Goal: Information Seeking & Learning: Find specific fact

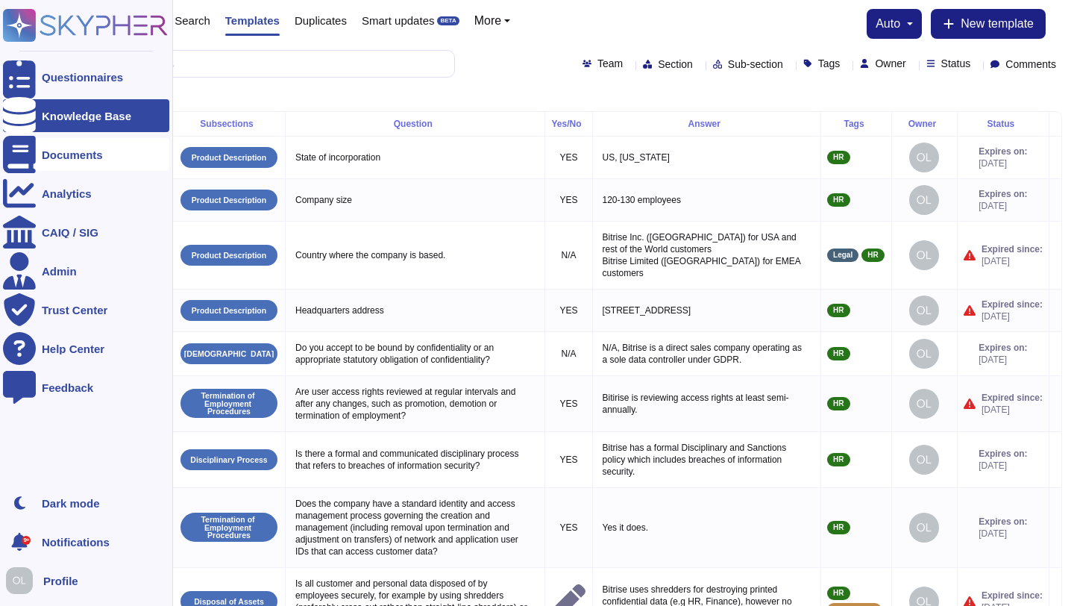
select select "20"
click at [57, 157] on div "Documents" at bounding box center [72, 154] width 61 height 11
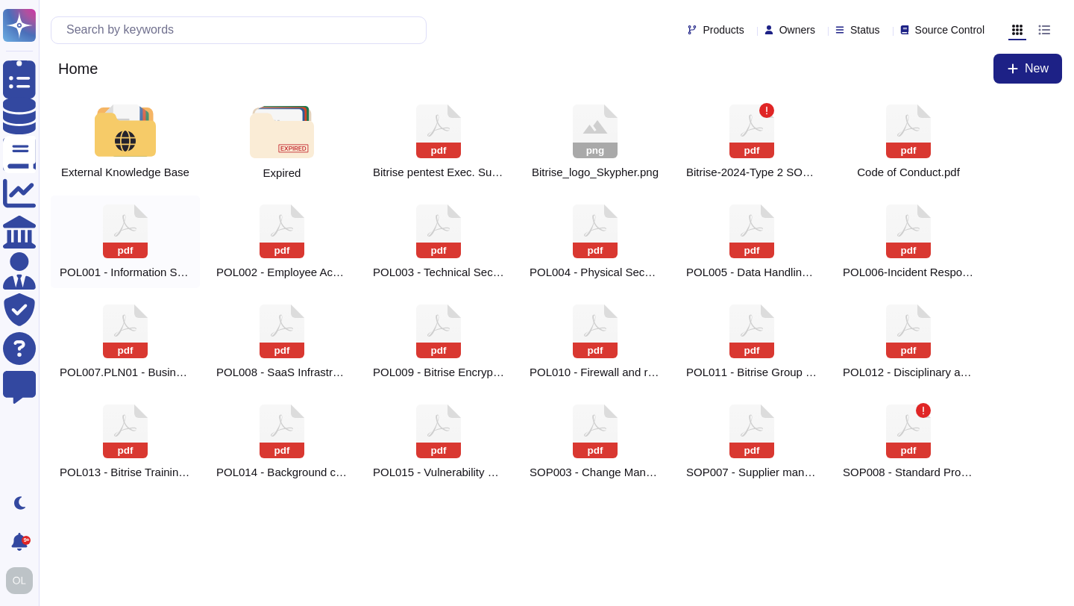
click at [416, 158] on icon at bounding box center [438, 131] width 45 height 54
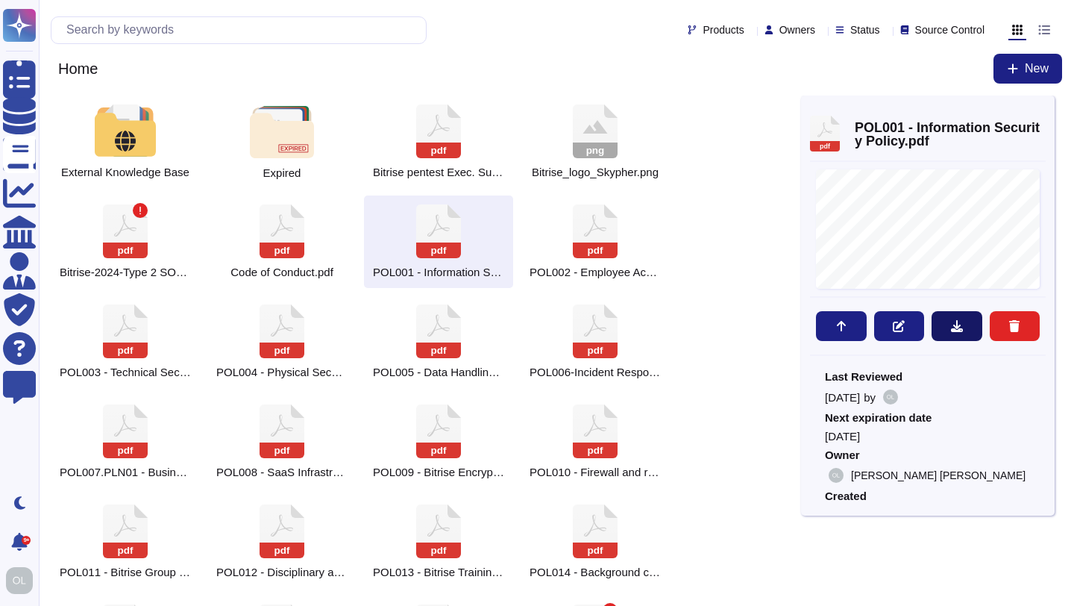
click at [958, 324] on icon at bounding box center [957, 326] width 12 height 12
click at [461, 158] on icon at bounding box center [438, 131] width 45 height 54
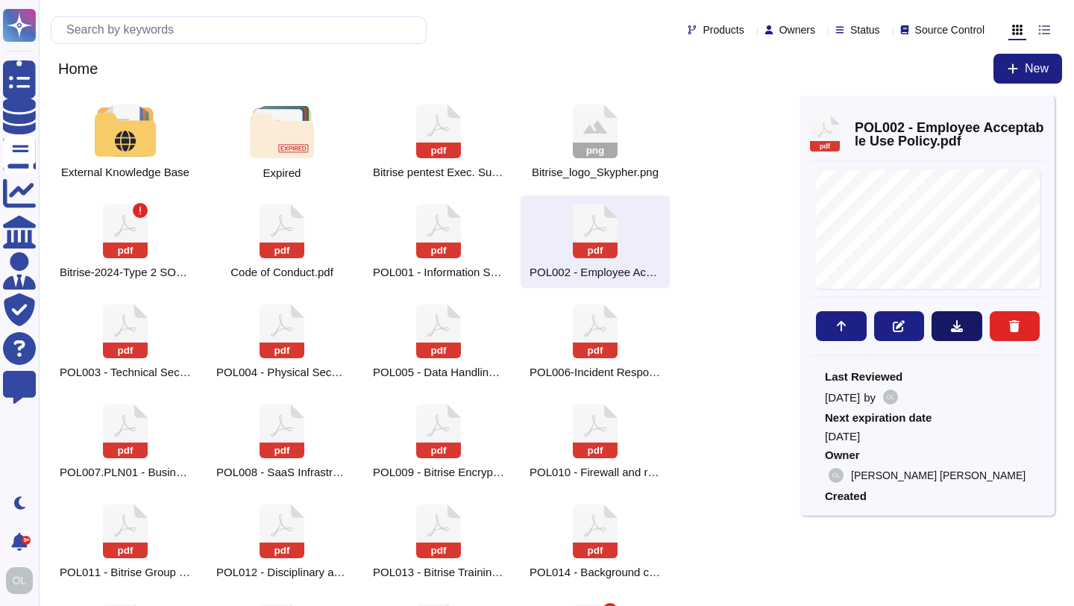
click at [961, 330] on icon at bounding box center [957, 326] width 12 height 12
click at [416, 158] on icon at bounding box center [438, 131] width 45 height 54
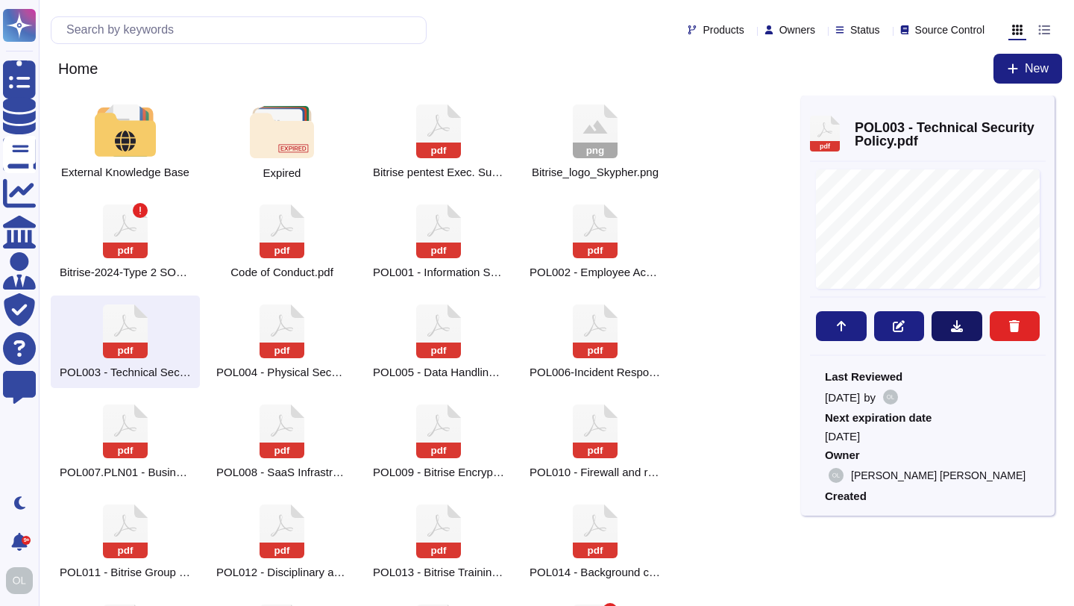
click at [961, 326] on icon at bounding box center [957, 326] width 12 height 12
click at [416, 158] on icon at bounding box center [438, 131] width 45 height 54
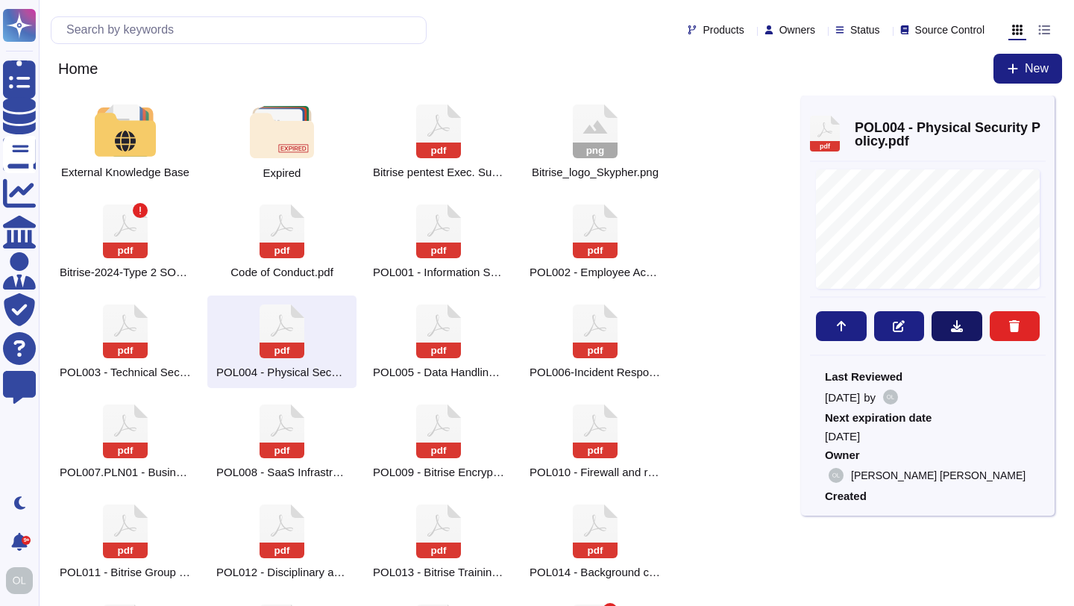
click at [957, 326] on icon at bounding box center [957, 326] width 12 height 12
click at [454, 158] on icon at bounding box center [438, 131] width 45 height 54
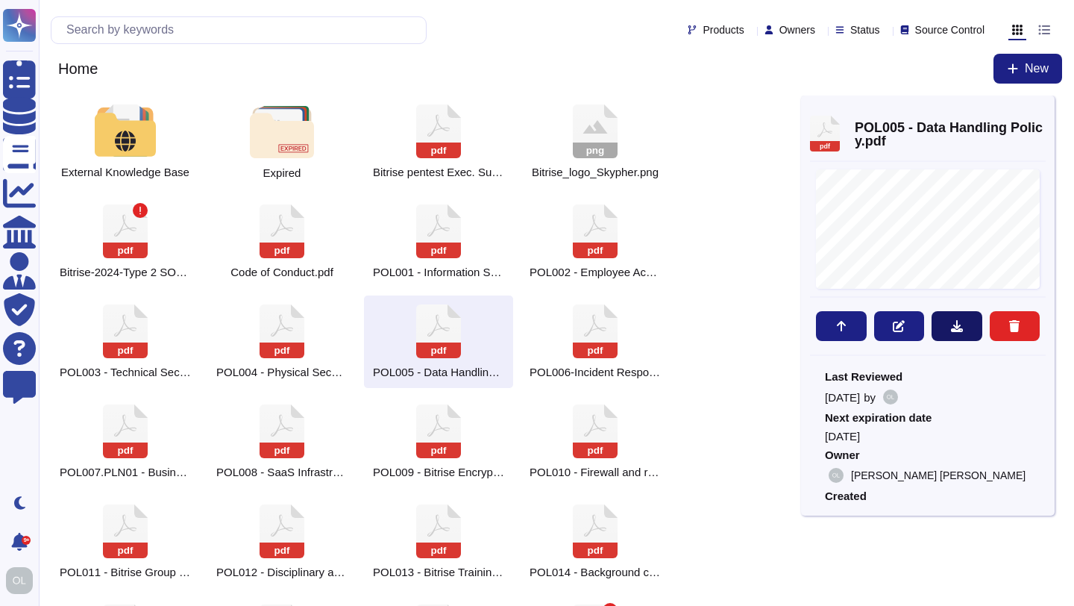
click at [955, 329] on icon at bounding box center [957, 326] width 12 height 12
click at [461, 158] on icon at bounding box center [438, 131] width 45 height 54
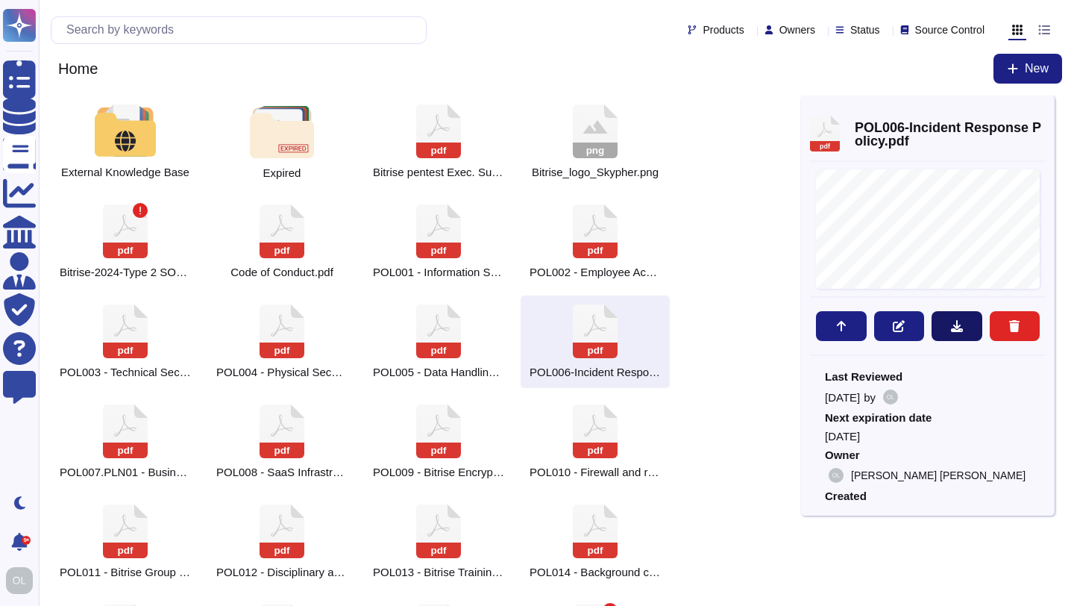
click at [958, 330] on icon at bounding box center [957, 326] width 12 height 12
click at [416, 158] on icon at bounding box center [438, 131] width 45 height 54
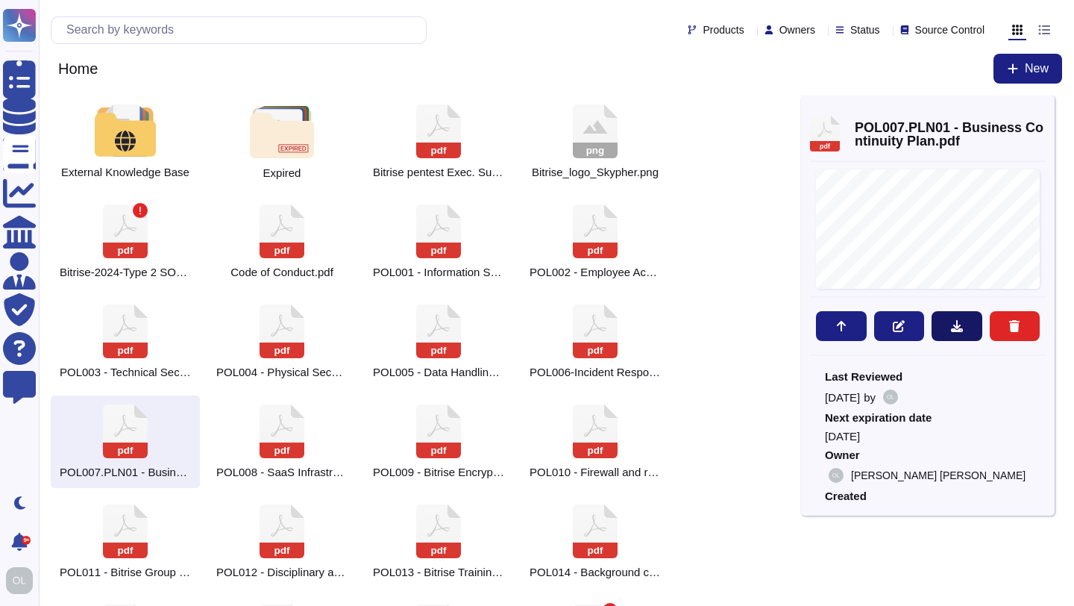
click at [955, 330] on icon at bounding box center [957, 326] width 12 height 12
click at [416, 158] on icon at bounding box center [438, 131] width 45 height 54
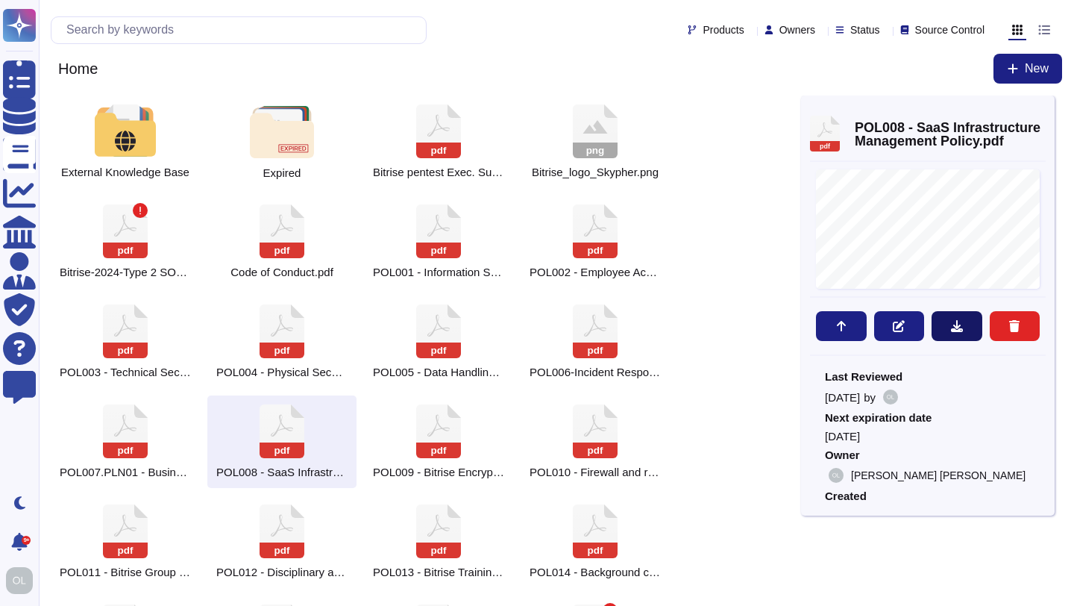
click at [958, 328] on icon at bounding box center [957, 326] width 12 height 12
click at [455, 158] on icon at bounding box center [438, 131] width 45 height 54
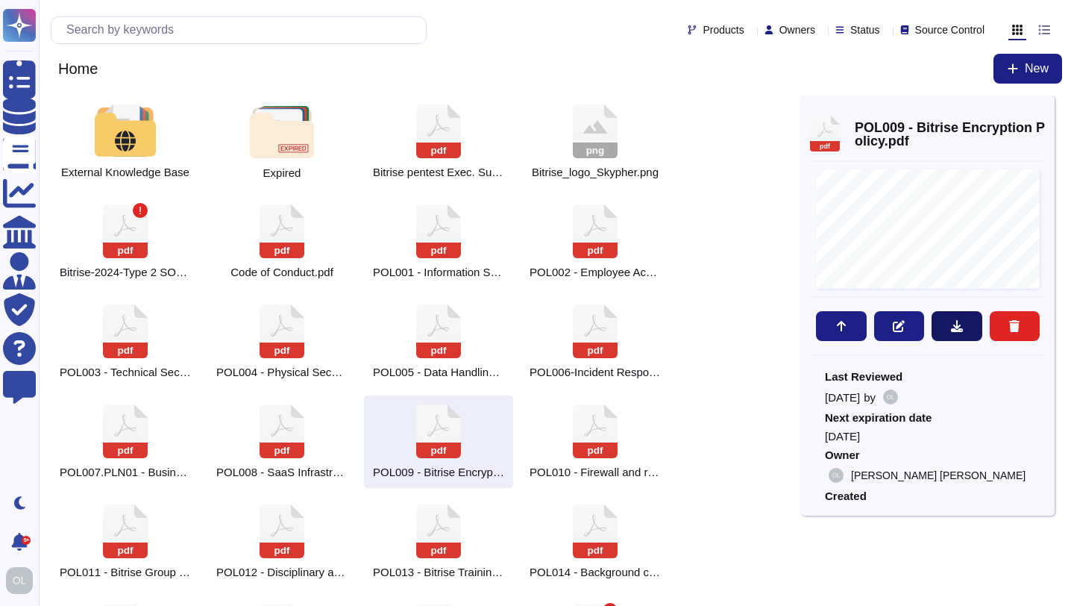
click at [951, 326] on icon at bounding box center [957, 326] width 12 height 12
click at [461, 158] on icon at bounding box center [438, 131] width 45 height 54
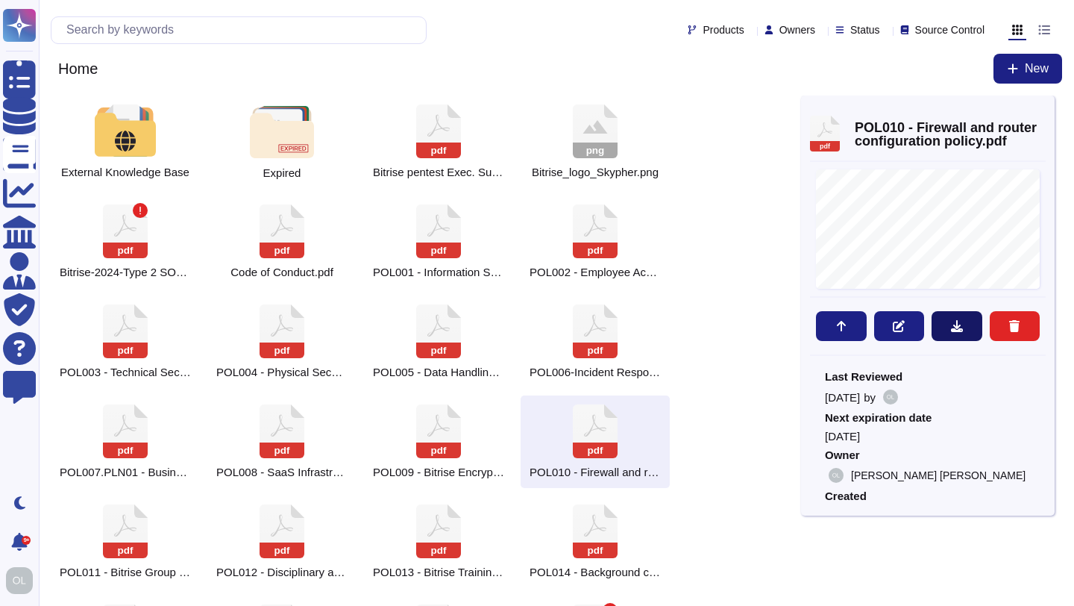
click at [951, 330] on icon at bounding box center [957, 326] width 12 height 12
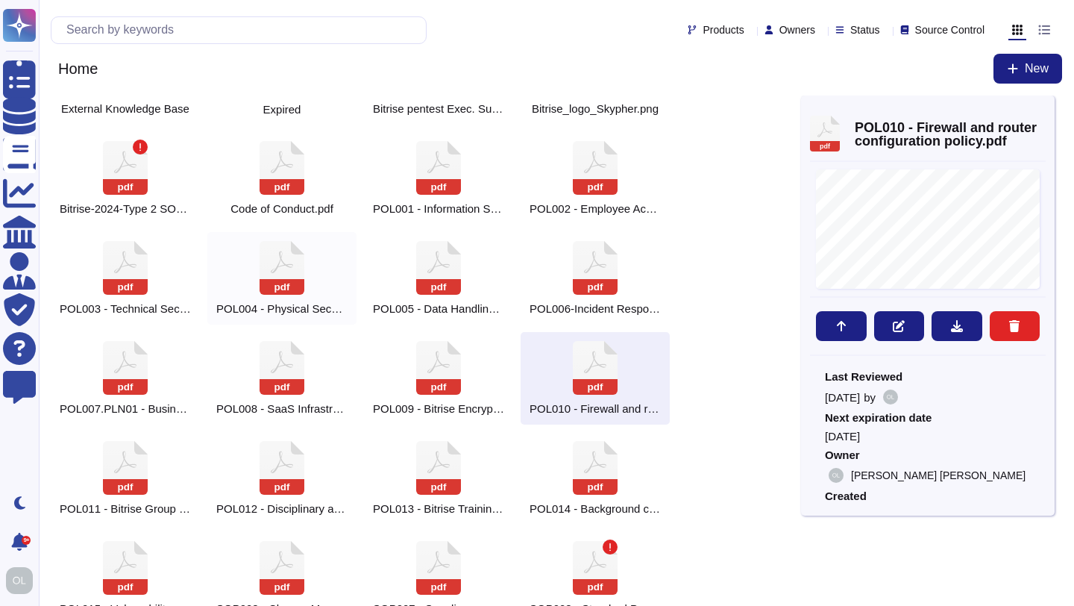
scroll to position [94, 0]
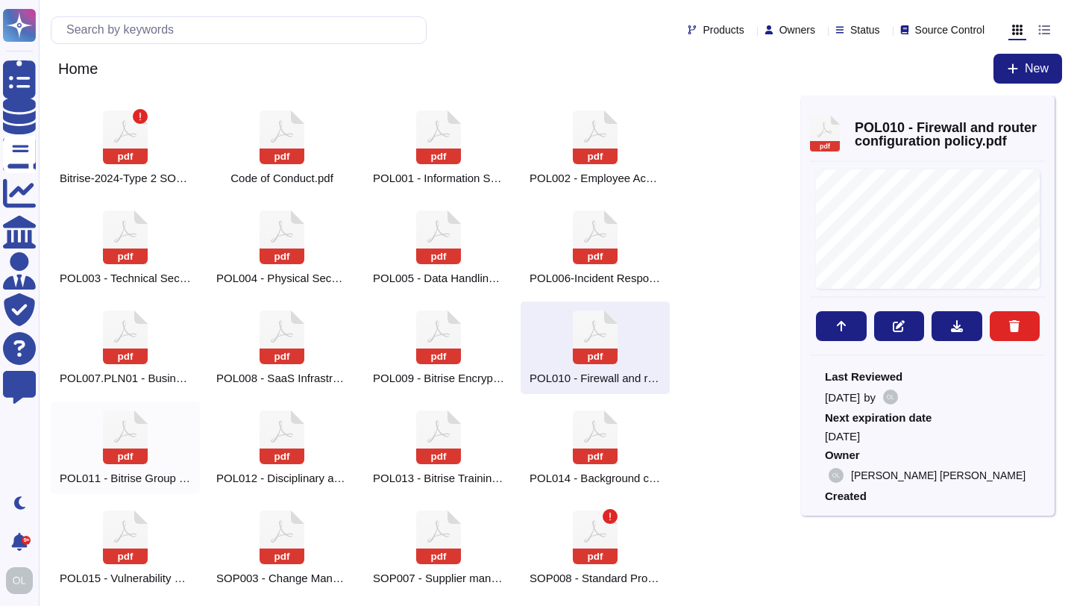
click at [416, 64] on icon at bounding box center [438, 37] width 45 height 54
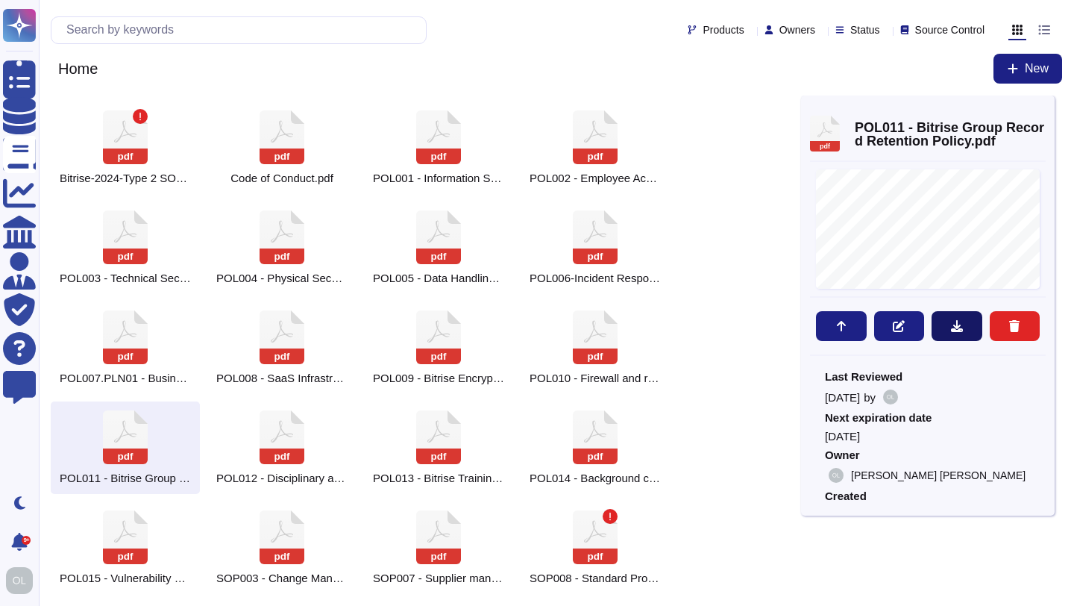
click at [961, 325] on icon at bounding box center [957, 326] width 12 height 12
click at [416, 64] on icon at bounding box center [438, 37] width 45 height 54
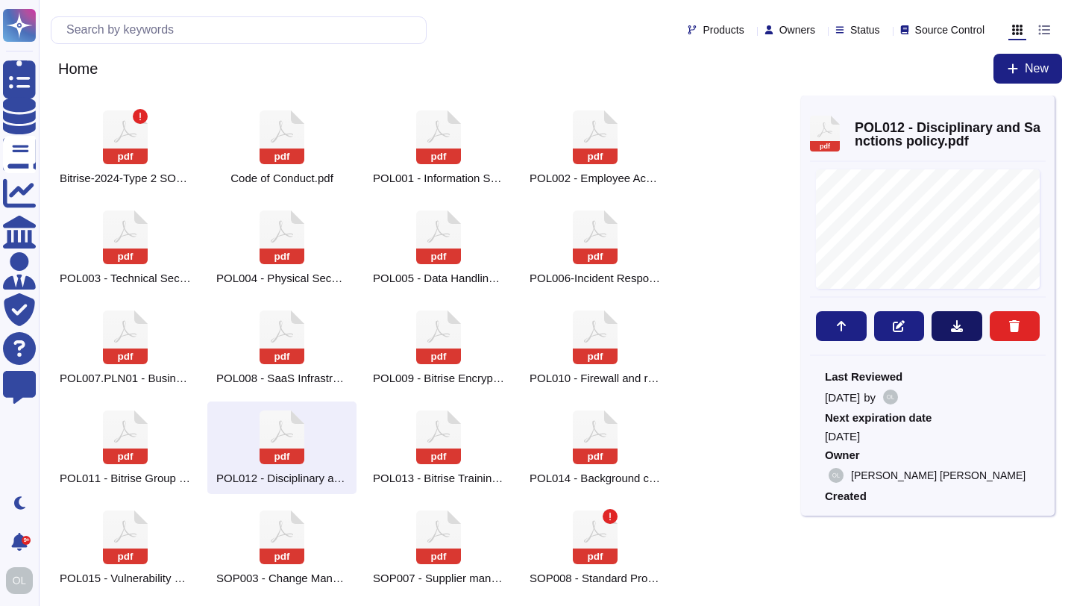
click at [960, 331] on icon at bounding box center [957, 326] width 12 height 12
click at [450, 64] on icon at bounding box center [438, 37] width 45 height 54
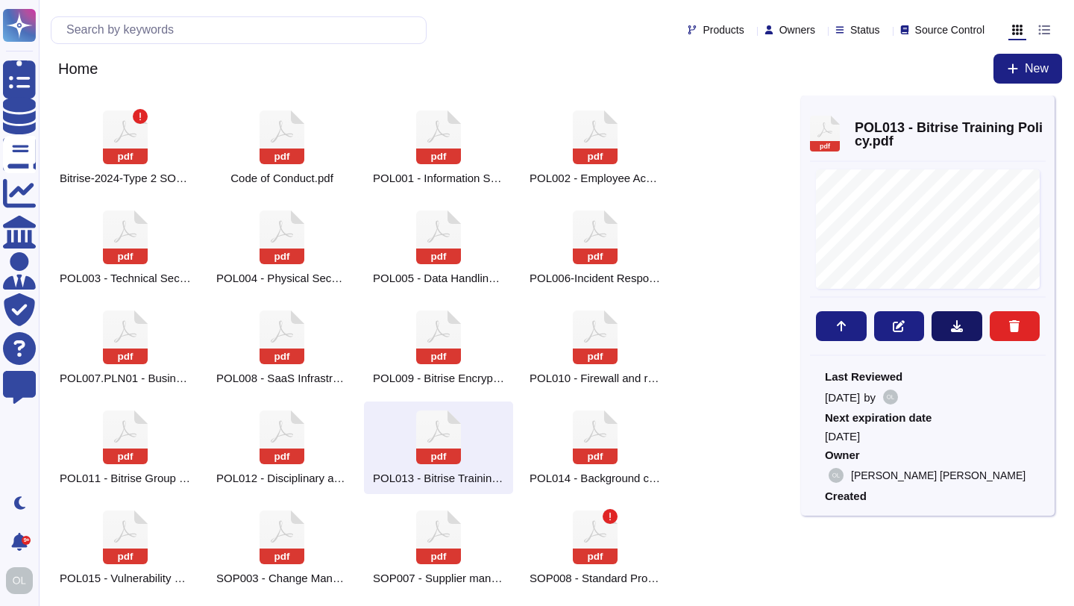
click at [967, 325] on button at bounding box center [957, 326] width 51 height 30
click at [461, 64] on icon at bounding box center [438, 37] width 45 height 54
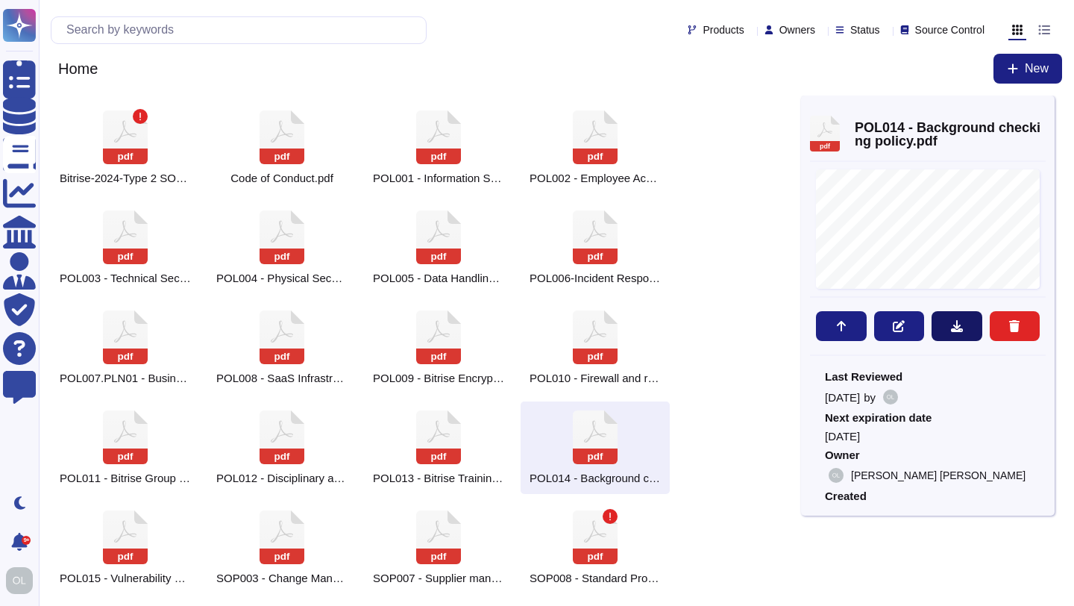
click at [948, 327] on button at bounding box center [957, 326] width 51 height 30
click at [416, 64] on icon at bounding box center [438, 37] width 45 height 54
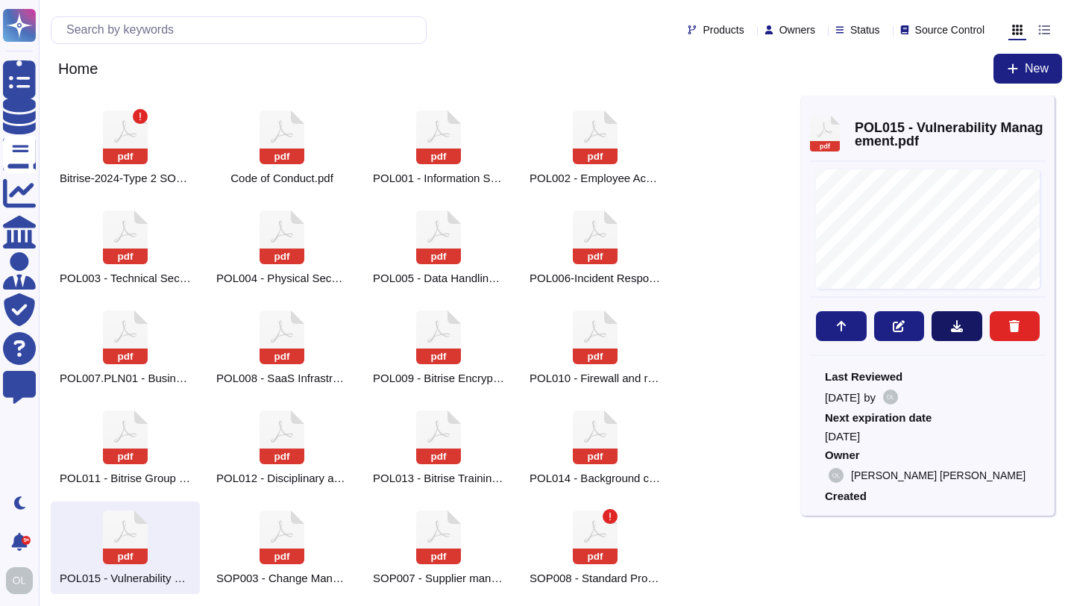
click at [952, 331] on icon at bounding box center [957, 326] width 12 height 12
click at [416, 64] on icon at bounding box center [438, 37] width 45 height 54
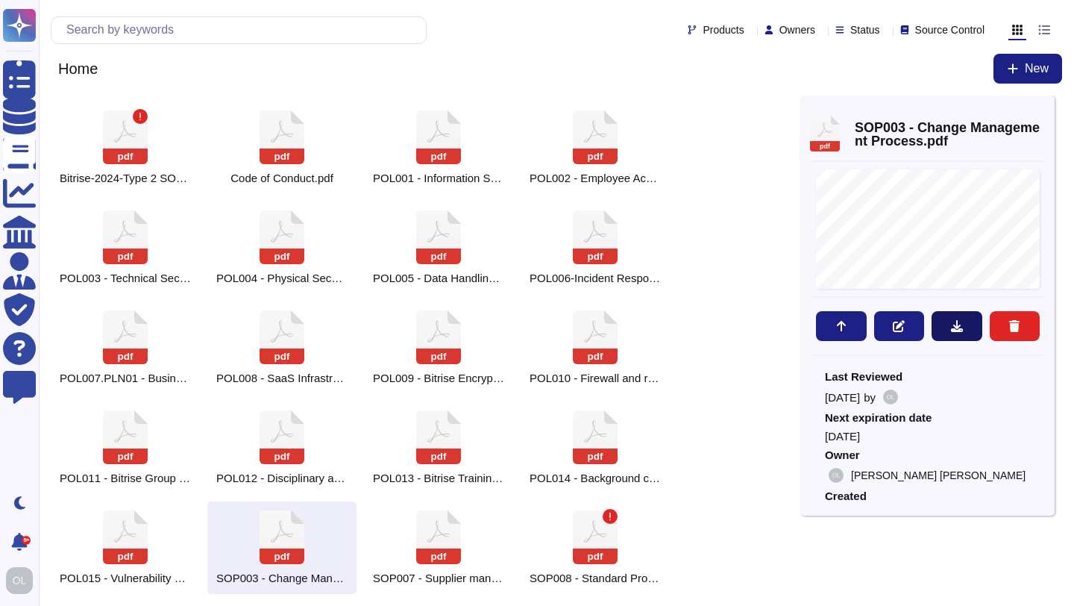
click at [955, 321] on icon at bounding box center [957, 326] width 12 height 12
click at [451, 64] on icon at bounding box center [438, 37] width 45 height 54
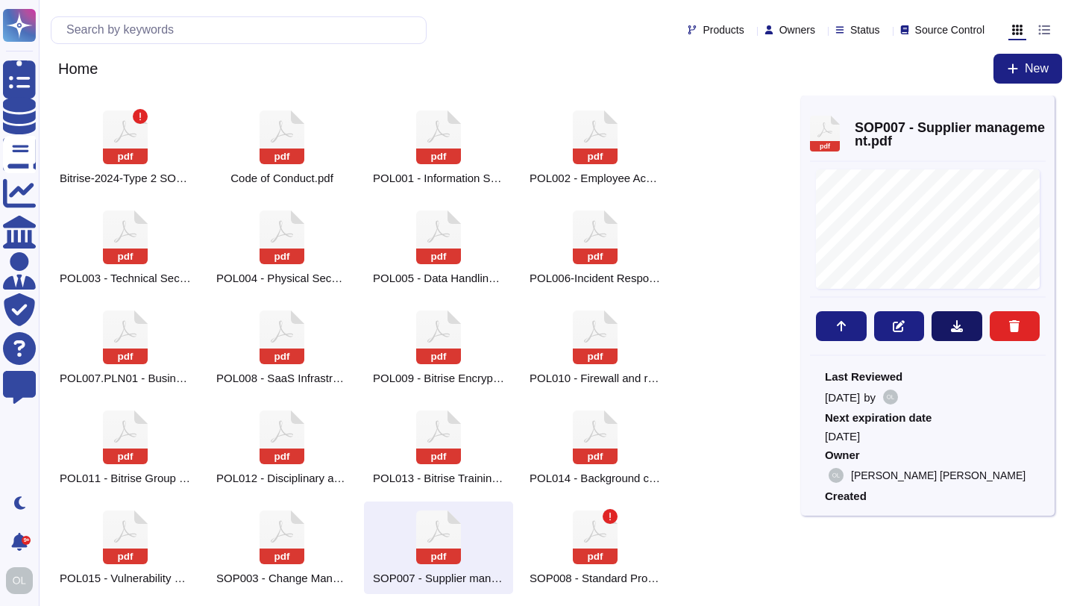
click at [952, 327] on icon at bounding box center [957, 326] width 12 height 12
click at [594, 548] on rect at bounding box center [595, 556] width 45 height 16
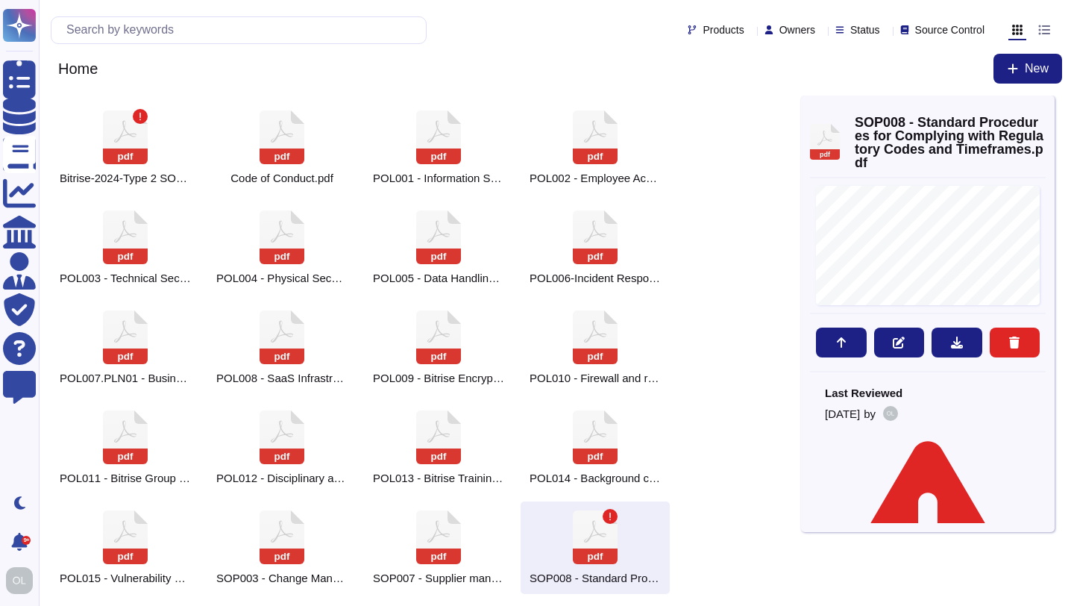
click at [594, 548] on rect at bounding box center [595, 556] width 45 height 16
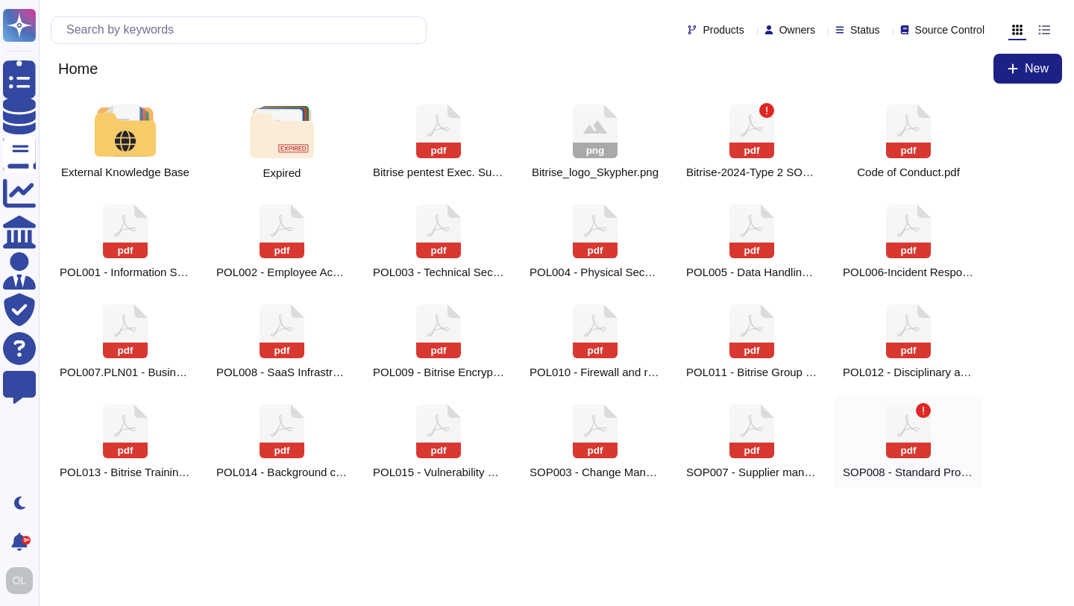
scroll to position [0, 0]
click at [594, 500] on html "Questionnaires Knowledge Base Documents Analytics CAIQ / SIG Admin Trust Center…" at bounding box center [537, 250] width 1074 height 500
click at [461, 158] on icon at bounding box center [438, 131] width 45 height 54
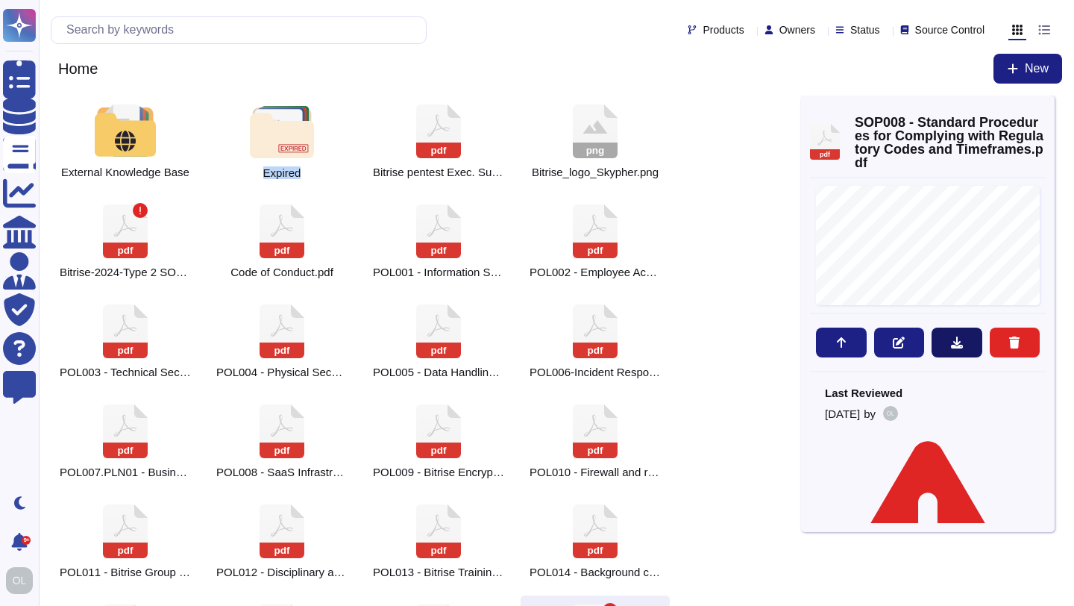
click at [958, 342] on icon at bounding box center [957, 342] width 12 height 12
click at [721, 501] on div "External Knowledge Base Expired pdf Bitrise pentest Exec. Summary 20241125.pdf …" at bounding box center [426, 391] width 750 height 592
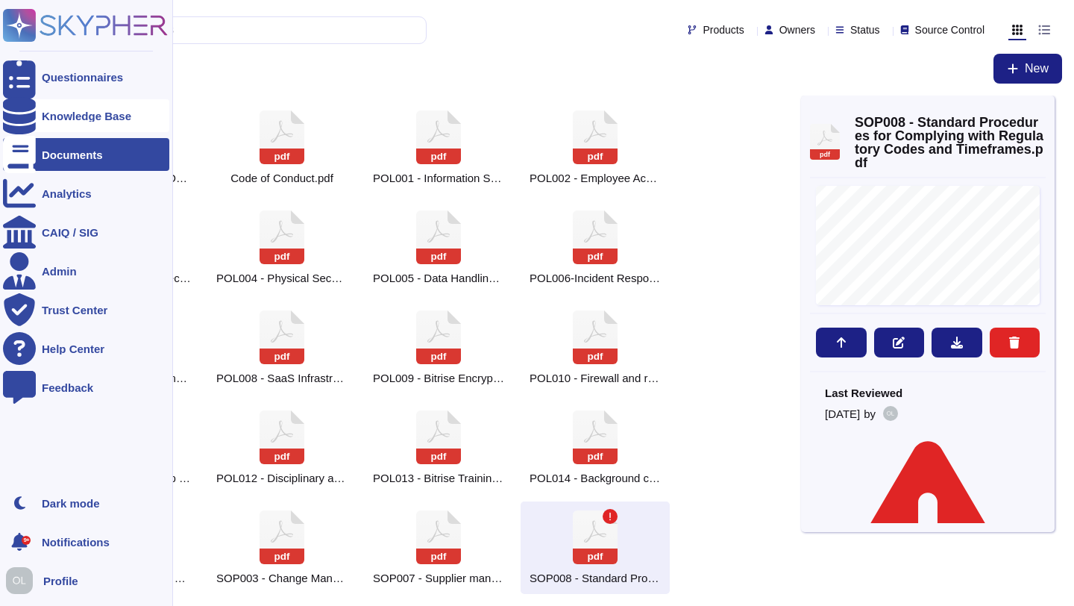
click at [28, 119] on div at bounding box center [19, 115] width 33 height 33
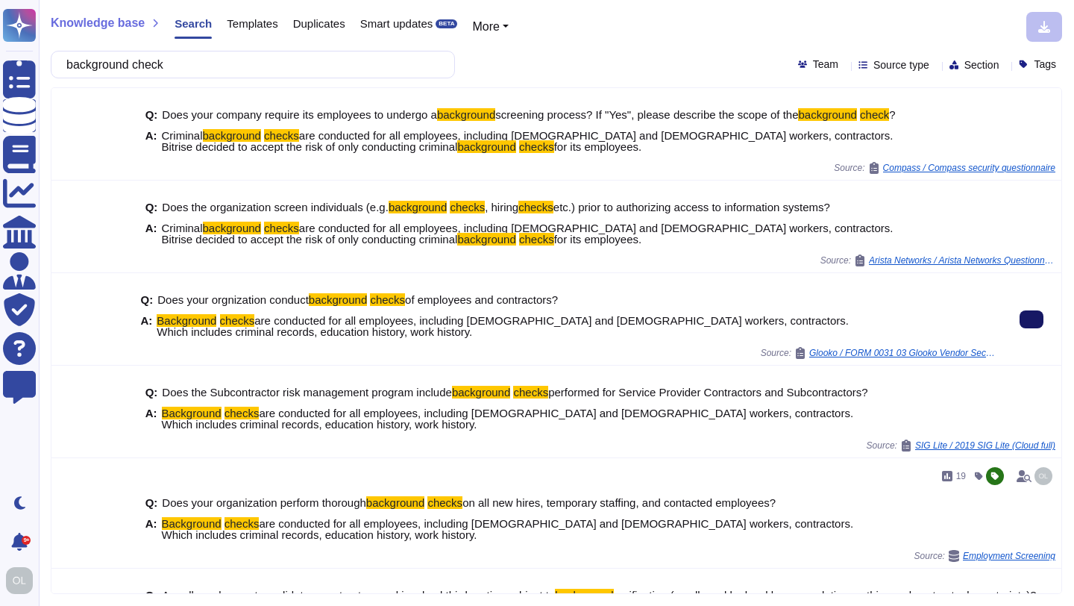
drag, startPoint x: 197, startPoint y: 66, endPoint x: 73, endPoint y: 66, distance: 123.8
click at [73, 66] on input "background check" at bounding box center [249, 64] width 380 height 26
paste input "Provide examples of risk assessments conducted for critical systems or processe…"
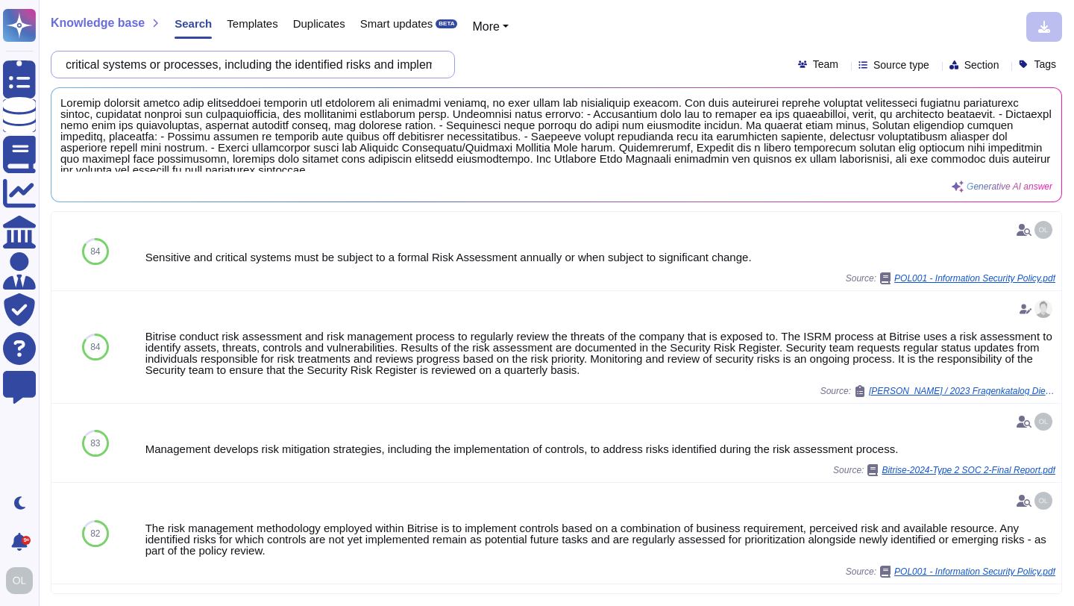
scroll to position [0, 394]
drag, startPoint x: 76, startPoint y: 63, endPoint x: 534, endPoint y: 87, distance: 458.6
click at [534, 87] on div "Knowledge base Search Templates Duplicates Smart updates BETA More Provide exam…" at bounding box center [556, 303] width 1035 height 606
paste input "documentation on your encryption key management practices, including key genera…"
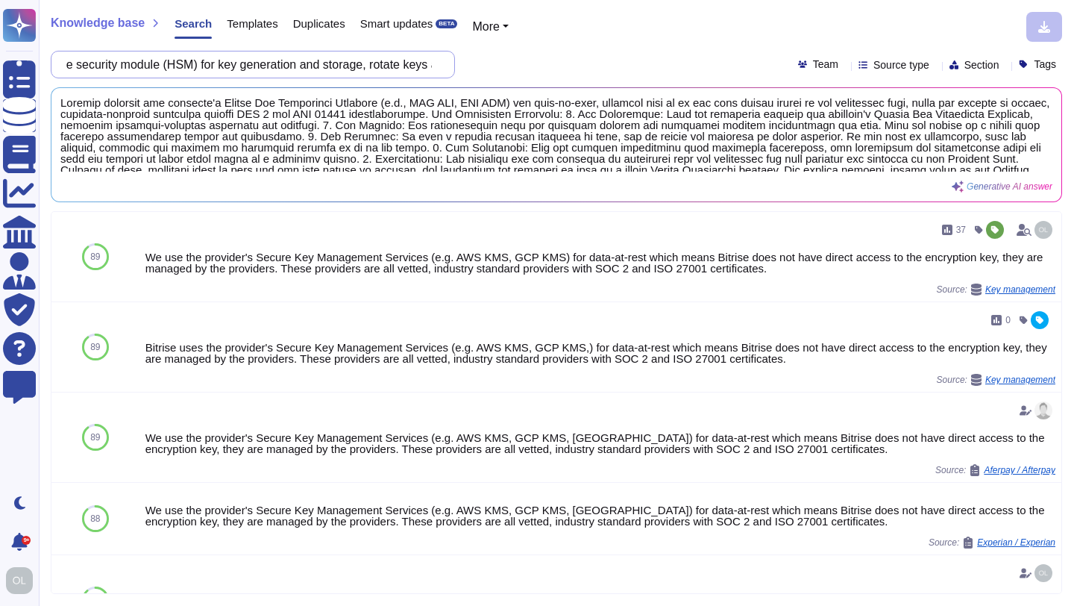
scroll to position [0, 1298]
drag, startPoint x: 75, startPoint y: 63, endPoint x: 503, endPoint y: 87, distance: 428.0
click at [503, 87] on div "Knowledge base Search Templates Duplicates Smart updates BETA More Provide docu…" at bounding box center [556, 303] width 1035 height 606
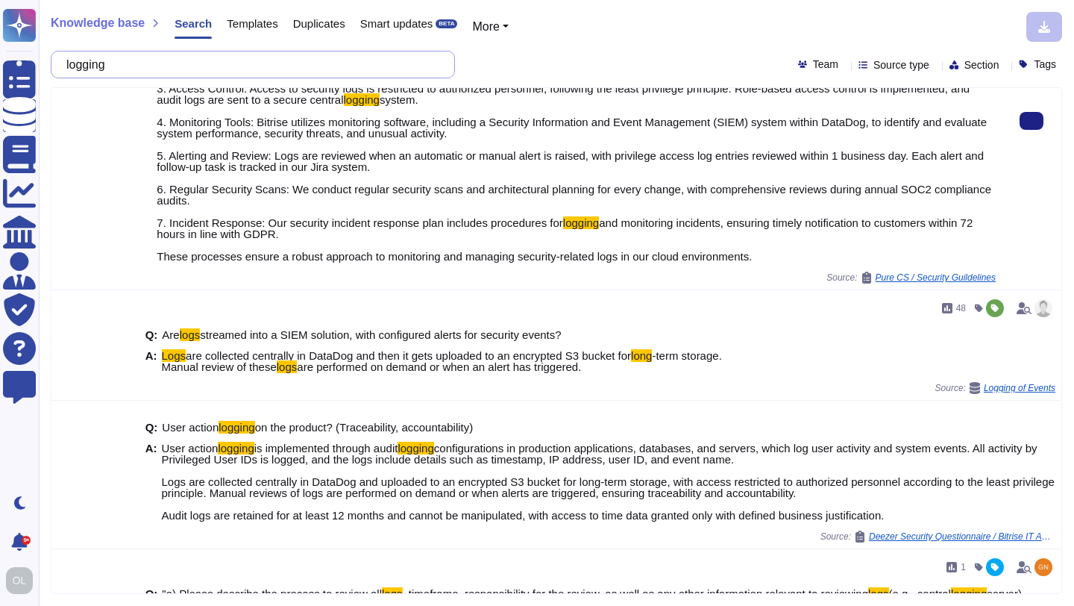
scroll to position [348, 0]
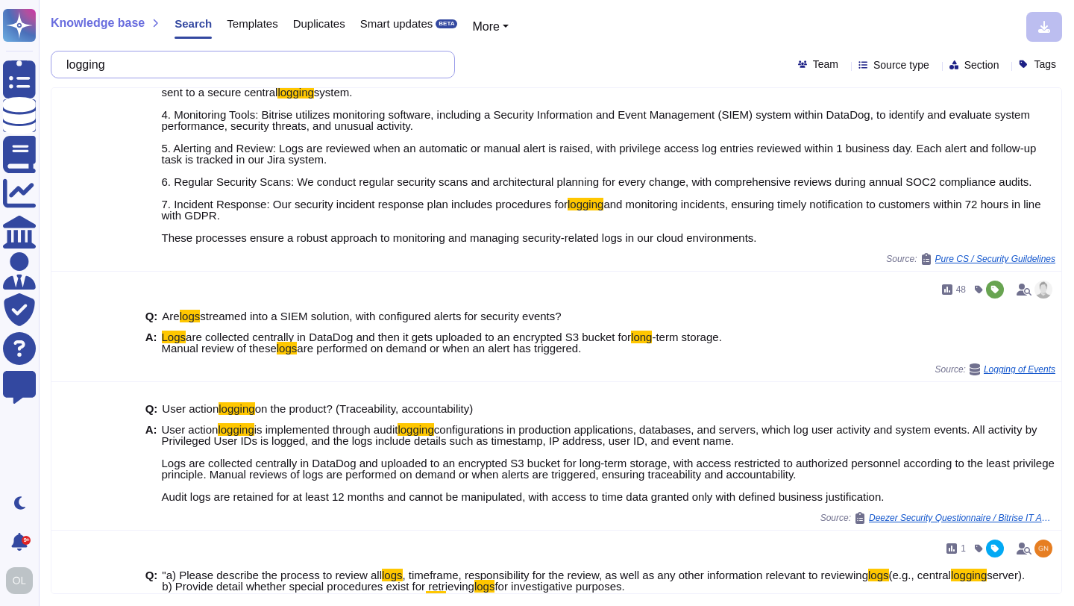
drag, startPoint x: 144, startPoint y: 66, endPoint x: 41, endPoint y: 64, distance: 102.9
click at [41, 64] on div "Knowledge base Search Templates Duplicates Smart updates BETA More logging Team…" at bounding box center [556, 303] width 1035 height 606
paste input "Describe your processes for managing and securing privileged access to your sys…"
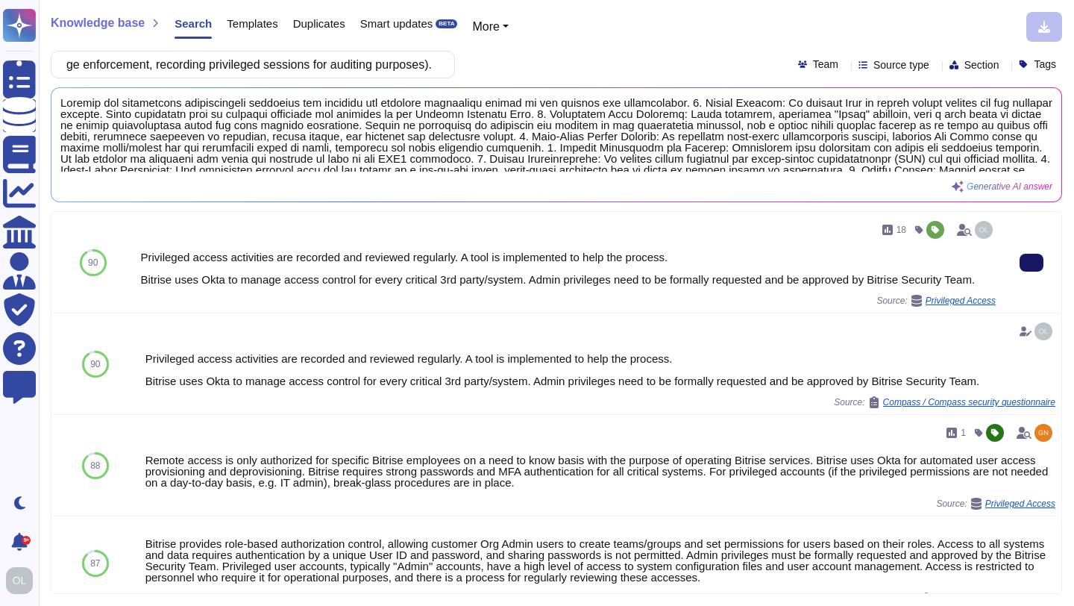
type input "Describe your processes for managing and securing privileged access to your sys…"
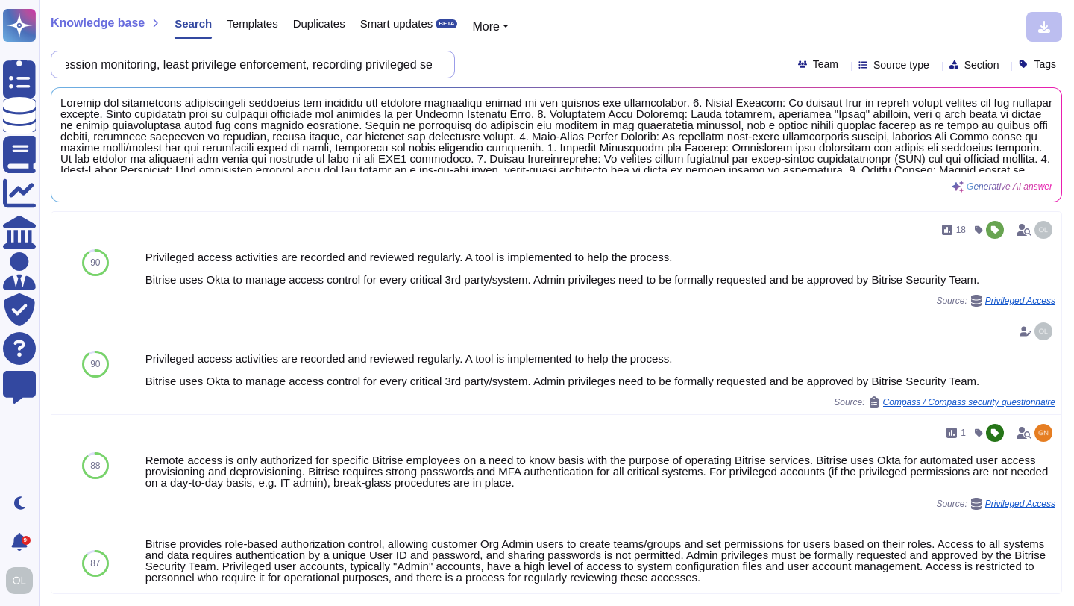
scroll to position [0, 1187]
drag, startPoint x: 75, startPoint y: 64, endPoint x: 514, endPoint y: 83, distance: 439.7
click at [514, 83] on div "Knowledge base Search Templates Duplicates Smart updates BETA More Describe you…" at bounding box center [556, 303] width 1035 height 606
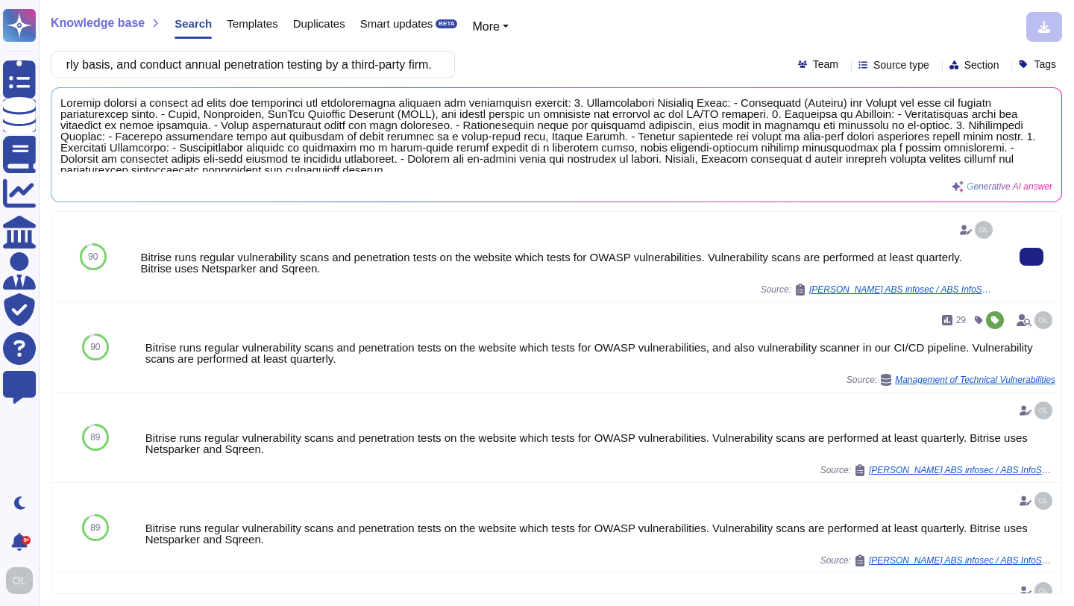
scroll to position [0, 0]
click at [448, 261] on div "Bitrise runs regular vulnerability scans and penetration tests on the website w…" at bounding box center [568, 262] width 855 height 22
click at [965, 230] on icon at bounding box center [966, 230] width 12 height 10
click at [969, 233] on icon at bounding box center [966, 230] width 12 height 10
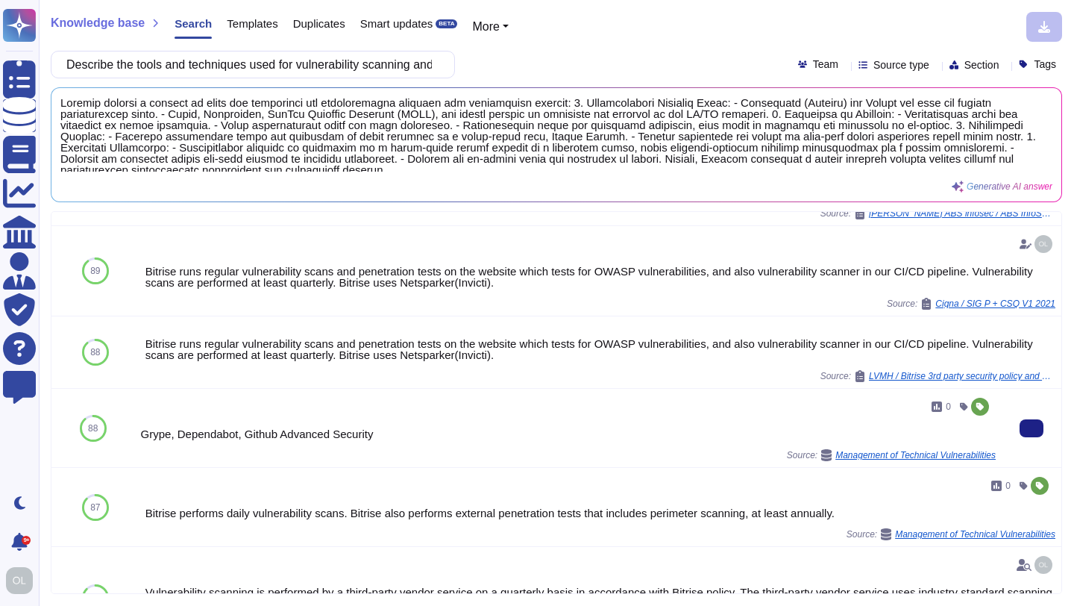
scroll to position [343, 0]
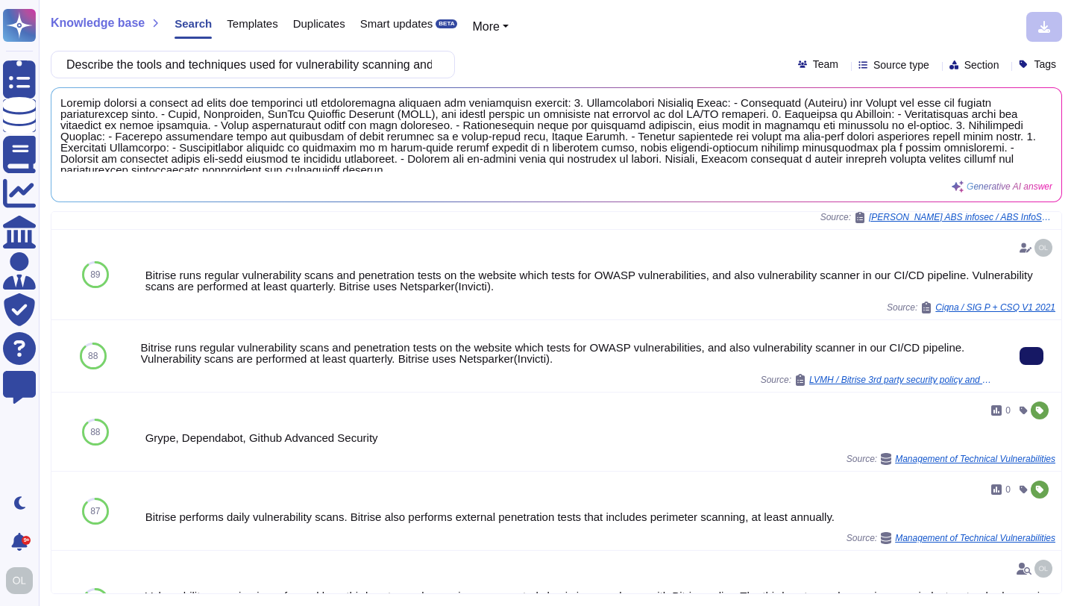
click at [1031, 356] on icon at bounding box center [1031, 356] width 0 height 0
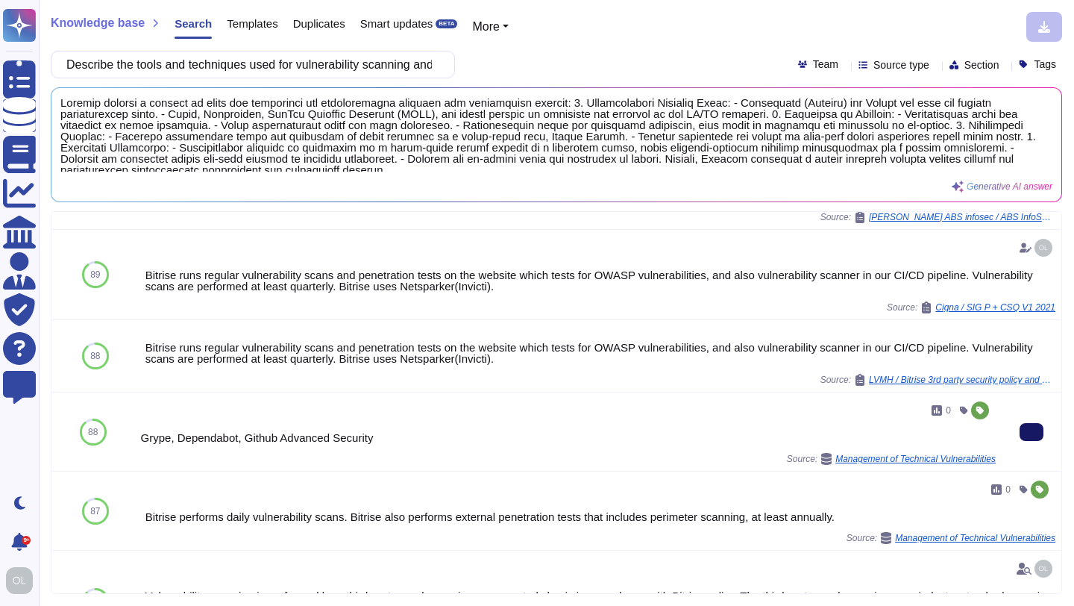
click at [1031, 432] on icon at bounding box center [1031, 432] width 0 height 0
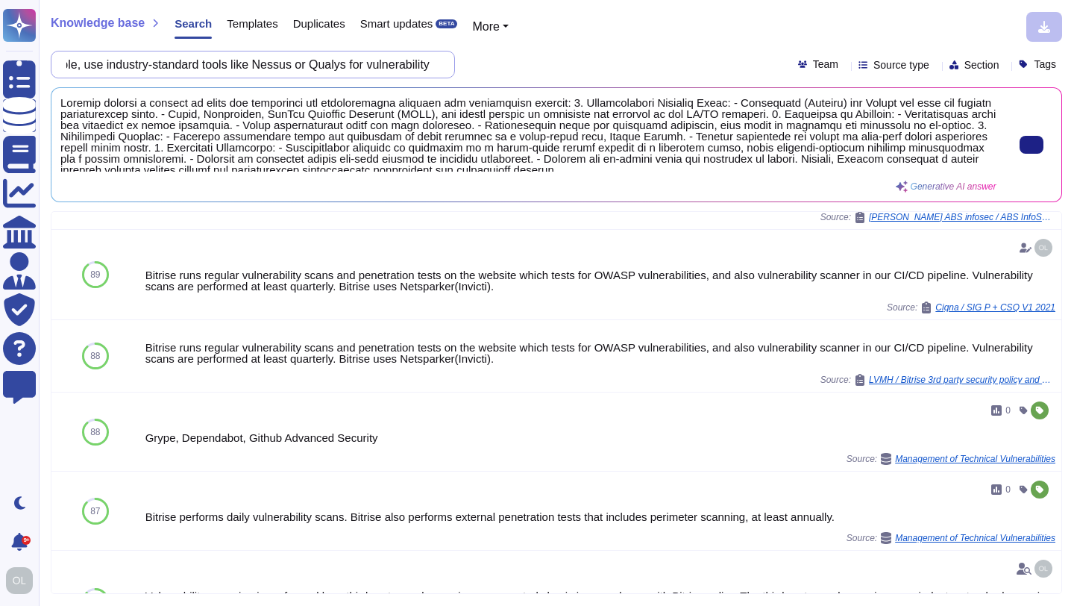
scroll to position [0, 1345]
drag, startPoint x: 78, startPoint y: 65, endPoint x: 623, endPoint y: 103, distance: 546.5
click at [623, 103] on div "Knowledge base Search Templates Duplicates Smart updates BETA More Describe the…" at bounding box center [556, 303] width 1035 height 606
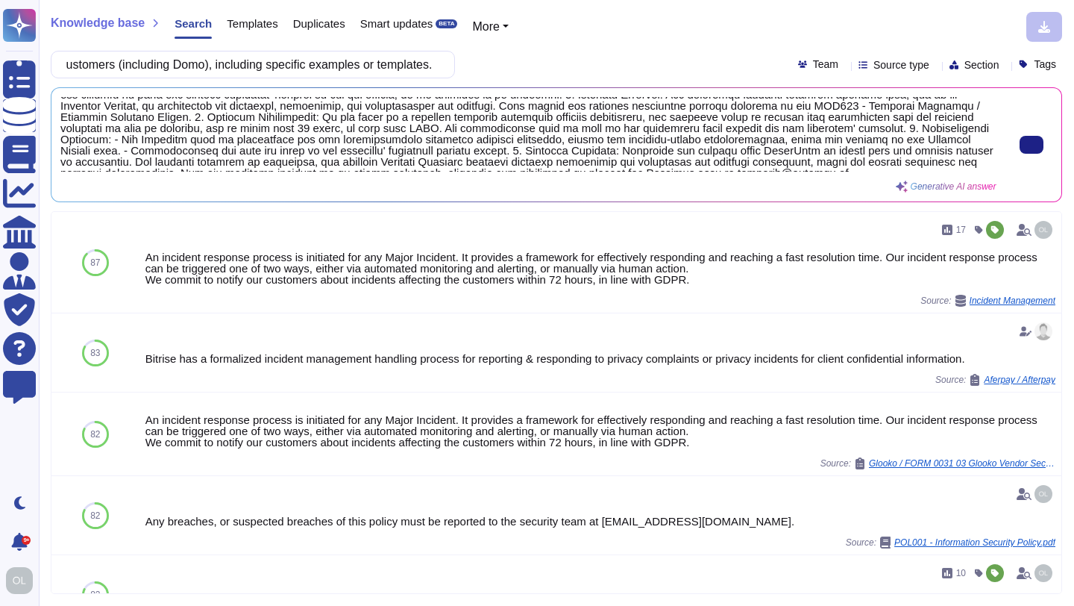
scroll to position [27, 0]
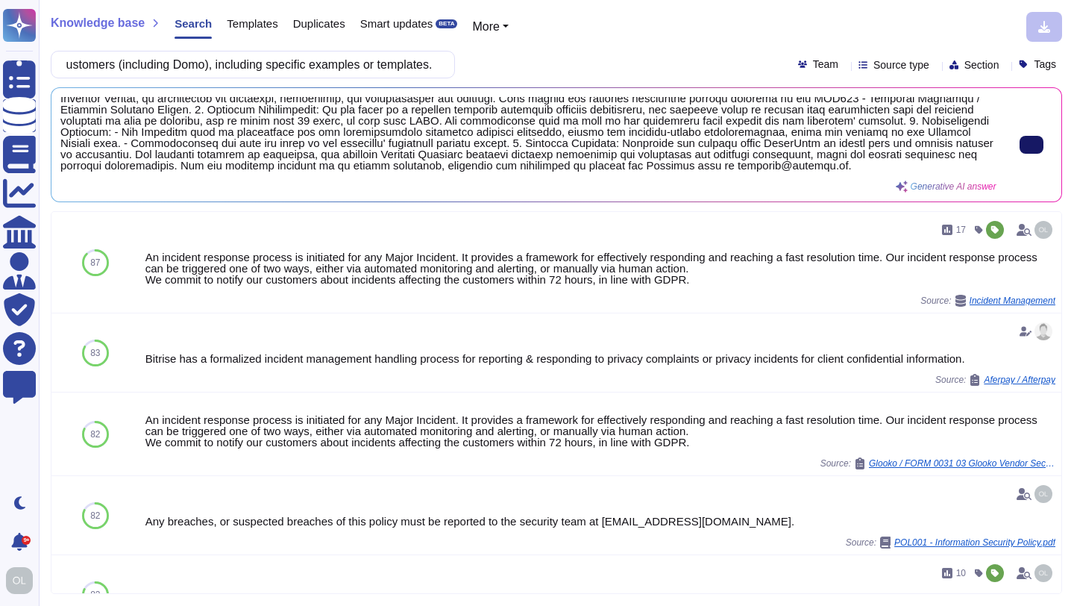
click at [1031, 145] on icon at bounding box center [1031, 145] width 0 height 0
drag, startPoint x: 78, startPoint y: 63, endPoint x: 599, endPoint y: 95, distance: 521.5
click at [599, 95] on div "Knowledge base Search Templates Duplicates Smart updates BETA More Describe the…" at bounding box center [556, 303] width 1035 height 606
paste input "es and scenarios used to test and validate your incident response plan, such as…"
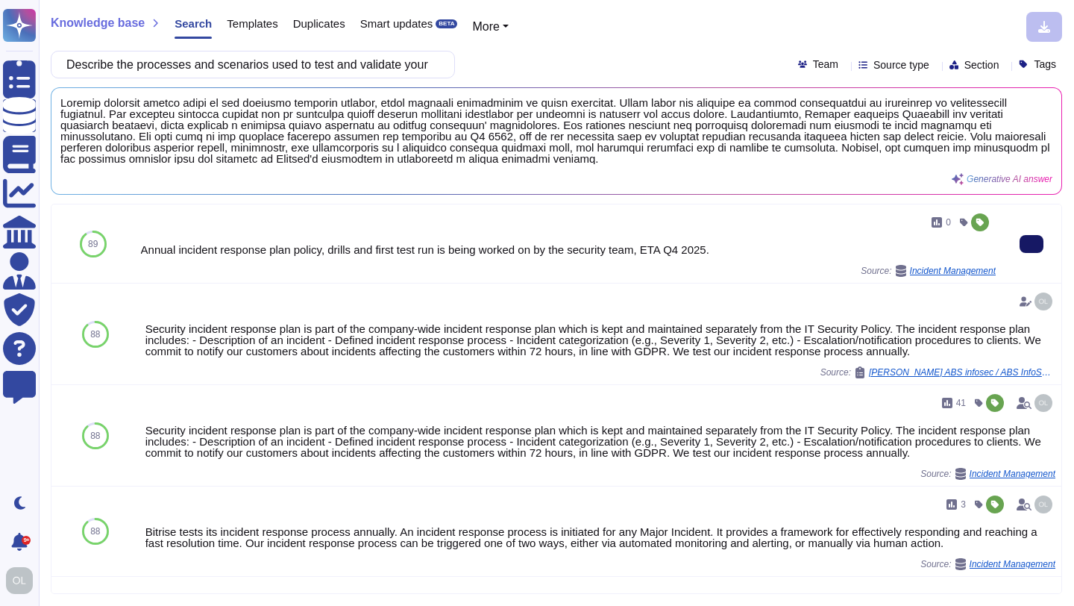
click at [1037, 244] on button at bounding box center [1032, 244] width 24 height 18
drag, startPoint x: 79, startPoint y: 63, endPoint x: 602, endPoint y: 83, distance: 523.2
click at [602, 83] on div "Knowledge base Search Templates Duplicates Smart updates BETA More Describe the…" at bounding box center [556, 303] width 1035 height 606
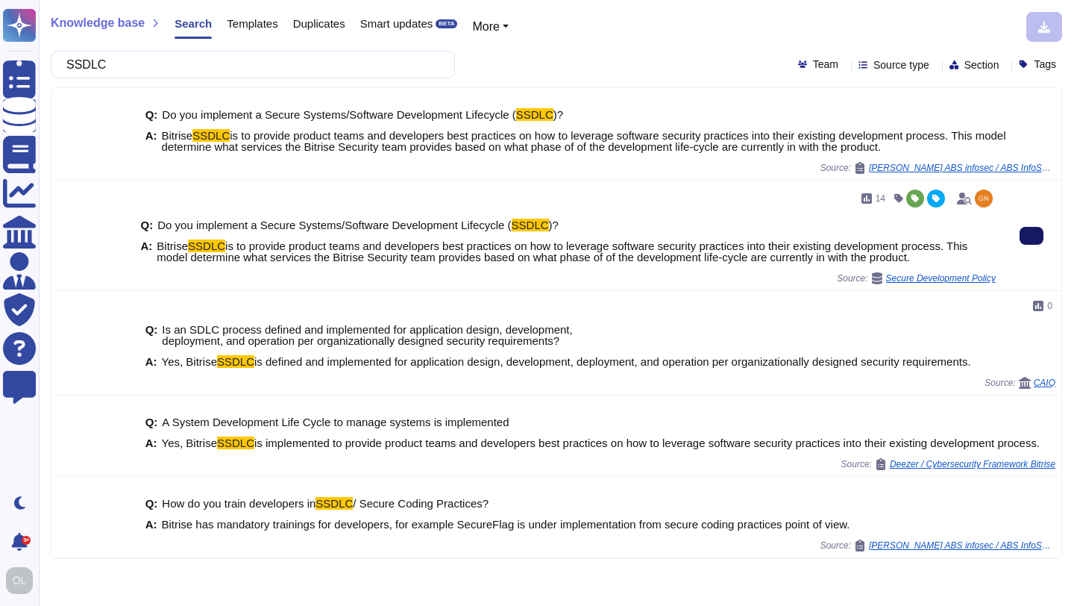
click at [1037, 234] on button at bounding box center [1032, 236] width 24 height 18
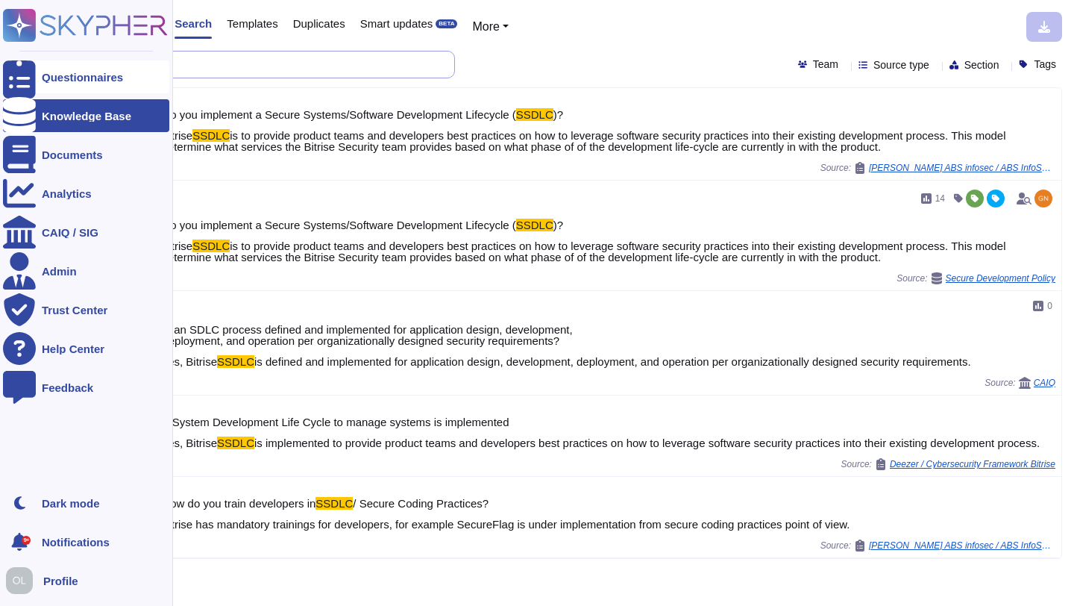
drag, startPoint x: 134, startPoint y: 61, endPoint x: 25, endPoint y: 60, distance: 108.1
click at [25, 60] on div "Questionnaires Knowledge Base Documents Analytics CAIQ / SIG Admin Trust Center…" at bounding box center [537, 303] width 1074 height 606
paste input "Describe your processes for identifying, assessing, and managing risks associat…"
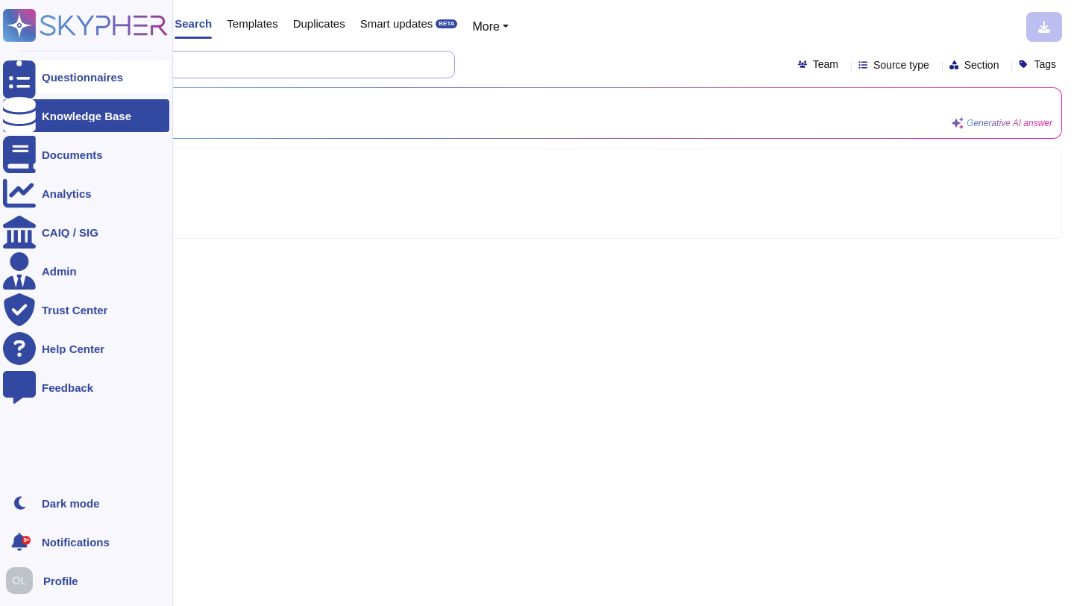
scroll to position [0, 387]
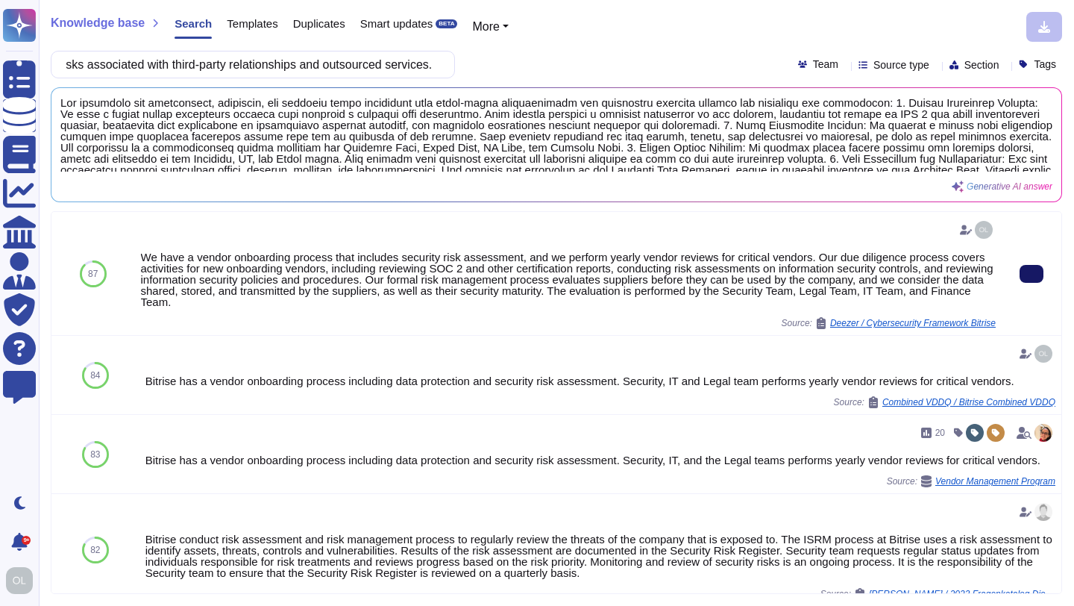
type input "Describe your processes for identifying, assessing, and managing risks associat…"
click at [1026, 269] on button at bounding box center [1032, 274] width 24 height 18
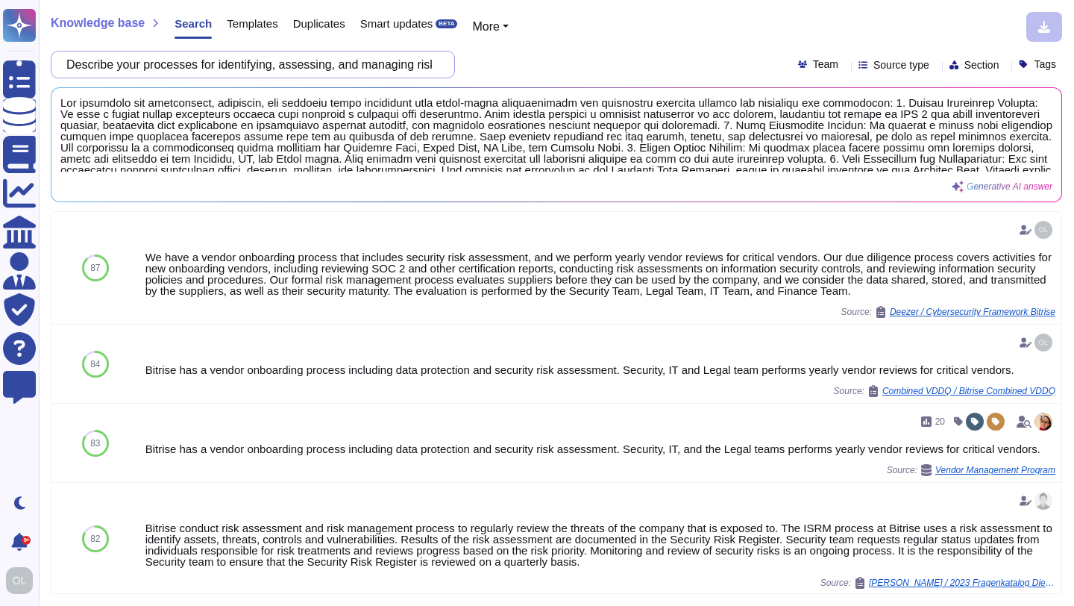
scroll to position [0, 388]
drag, startPoint x: 77, startPoint y: 58, endPoint x: 549, endPoint y: 78, distance: 472.5
click at [549, 78] on div "Describe your processes for identifying, assessing, and managing risks associat…" at bounding box center [556, 65] width 1011 height 28
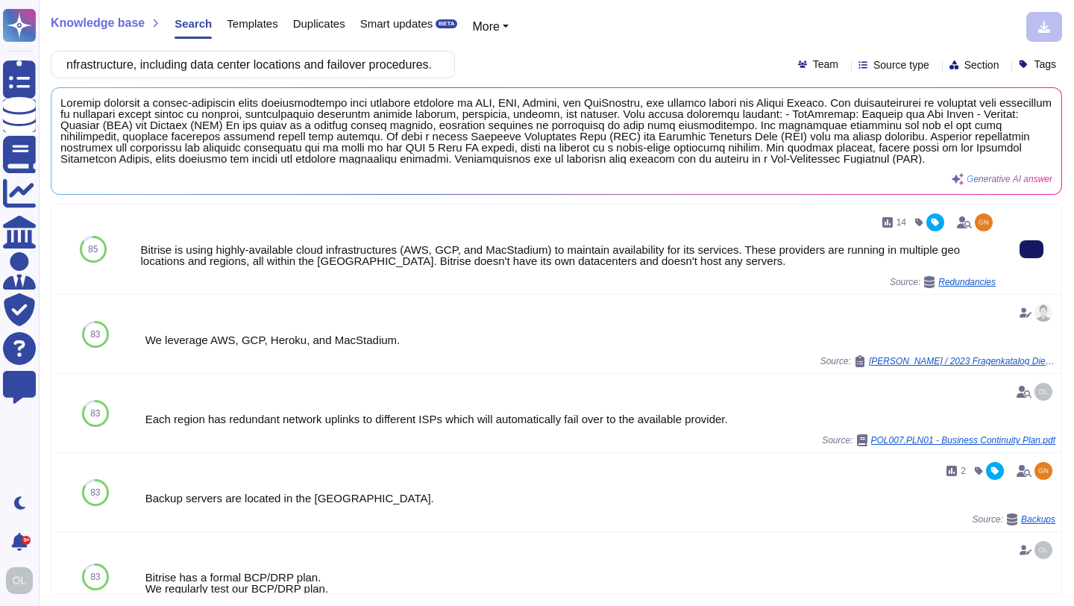
scroll to position [0, 0]
click at [1037, 256] on button at bounding box center [1032, 249] width 24 height 18
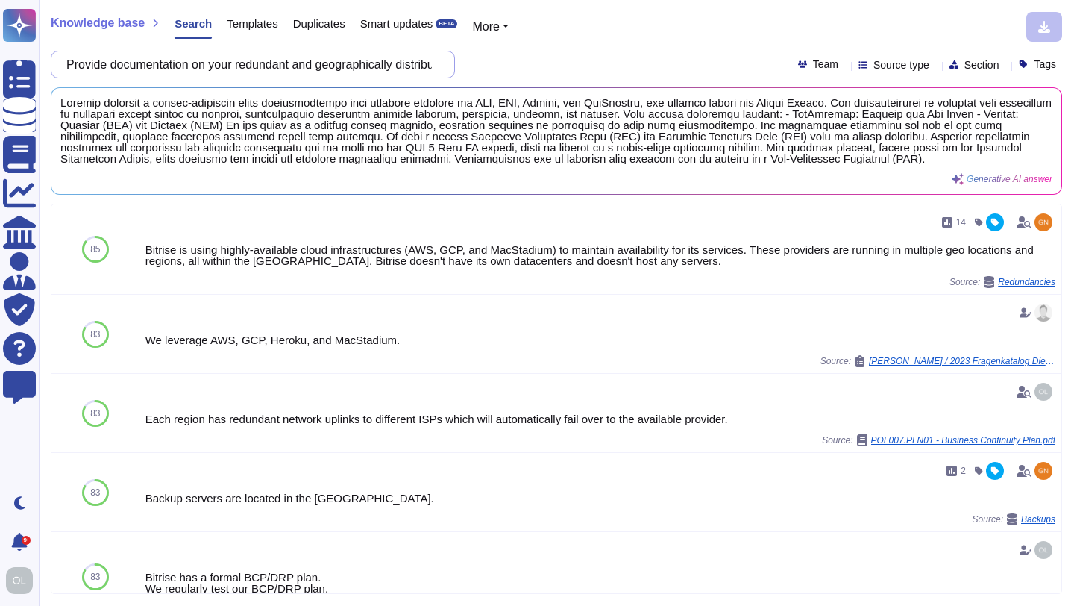
scroll to position [0, 422]
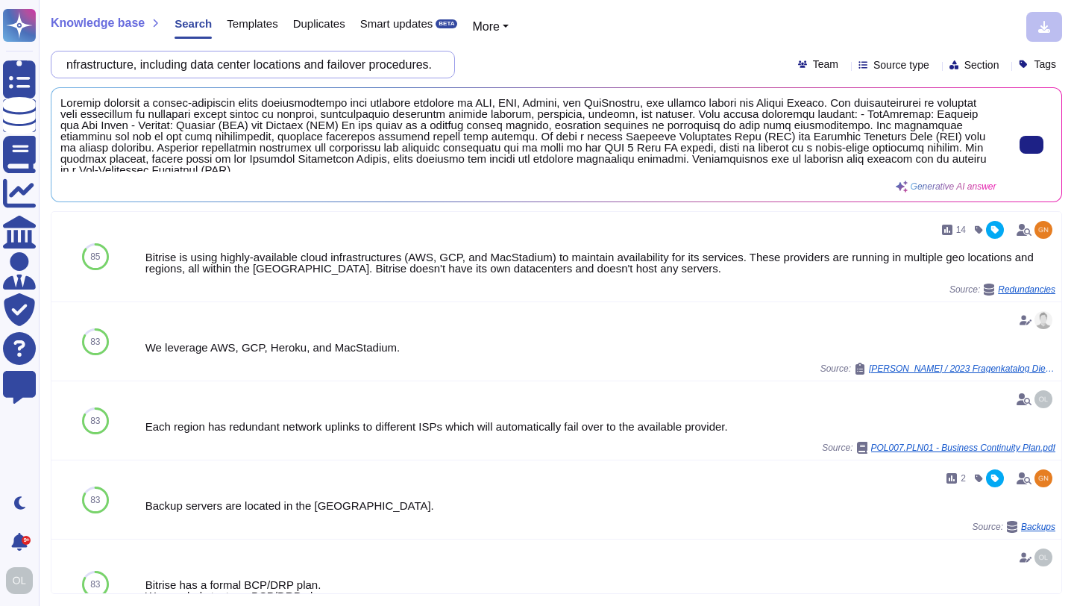
drag, startPoint x: 77, startPoint y: 64, endPoint x: 615, endPoint y: 98, distance: 538.8
click at [615, 98] on div "Knowledge base Search Templates Duplicates Smart updates BETA More Provide docu…" at bounding box center [556, 303] width 1035 height 606
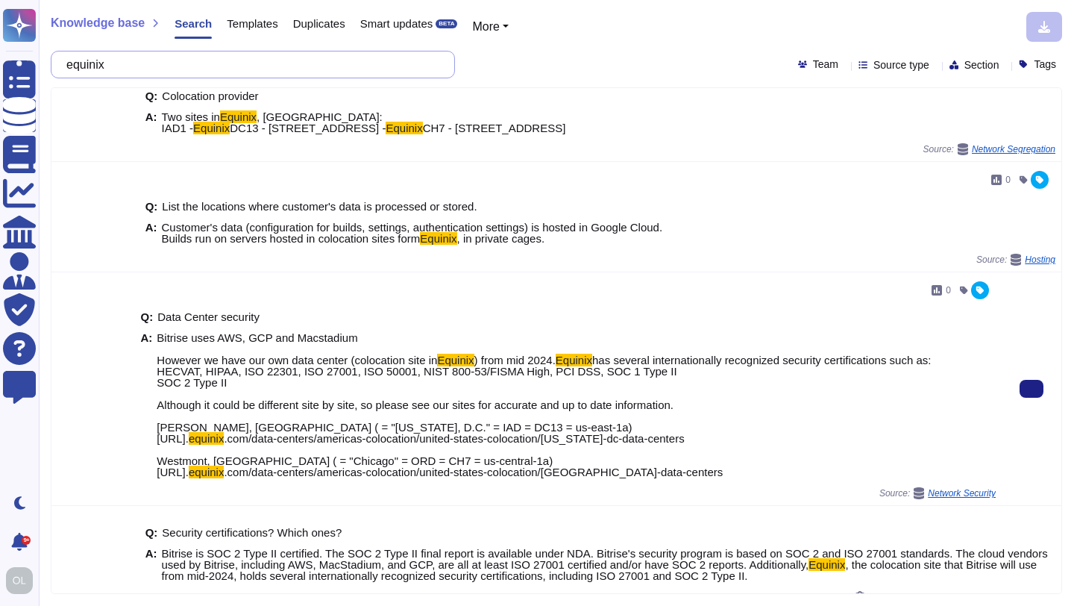
scroll to position [40, 0]
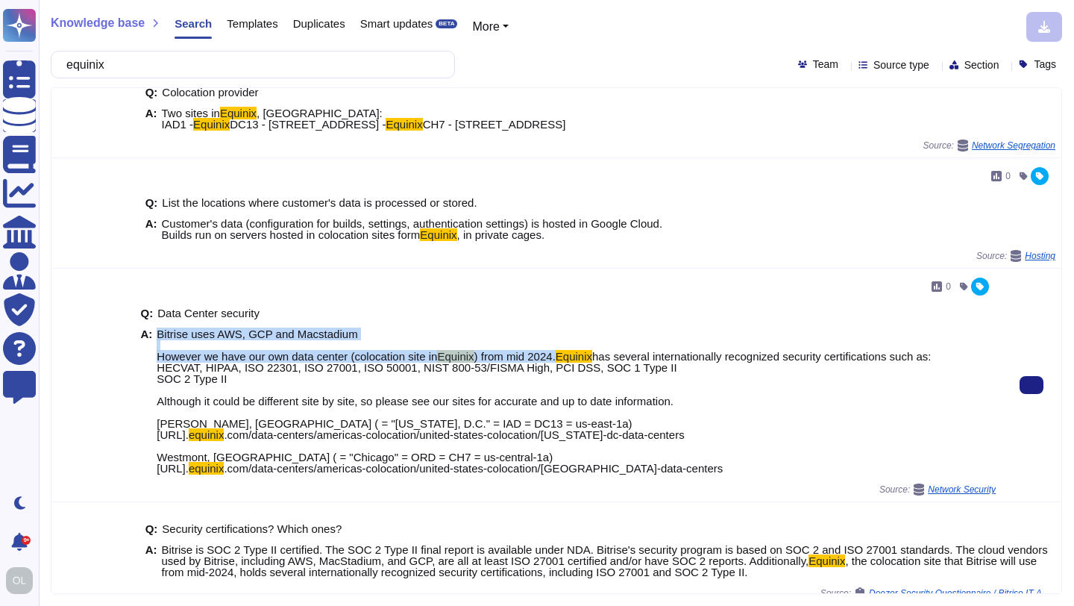
drag, startPoint x: 568, startPoint y: 369, endPoint x: 159, endPoint y: 345, distance: 410.2
click at [159, 345] on span "Bitrise uses AWS, GCP and Macstadium However we have our own data center (coloc…" at bounding box center [544, 400] width 774 height 145
copy span "Bitrise uses AWS, GCP and Macstadium However we have our own data center (coloc…"
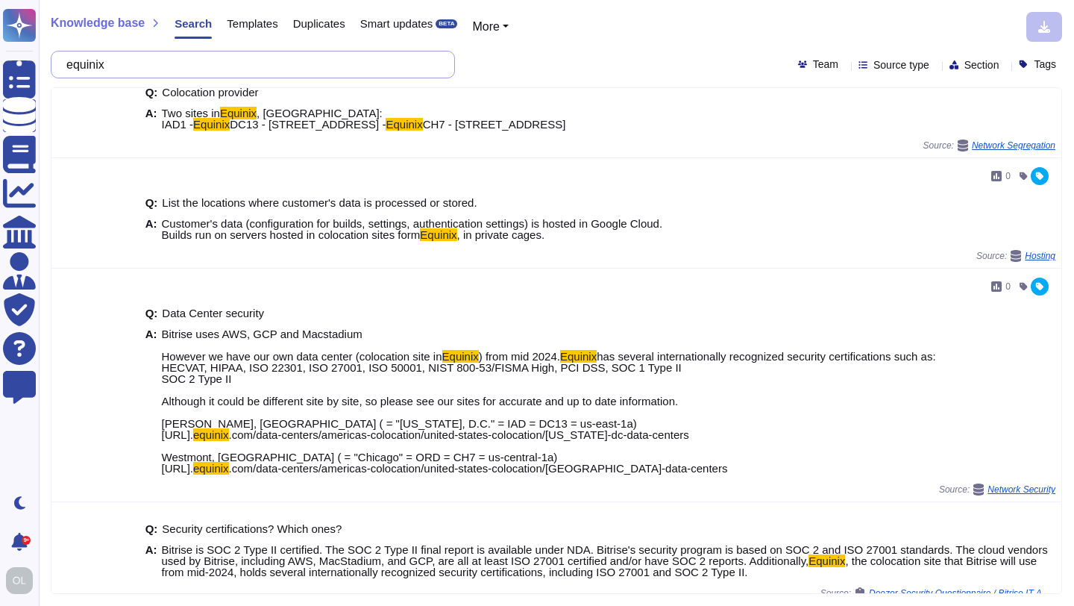
drag, startPoint x: 168, startPoint y: 75, endPoint x: 54, endPoint y: 58, distance: 114.7
click at [54, 58] on div "equinix" at bounding box center [253, 65] width 404 height 28
paste input "Provide documentation on your AI development and management policy, including t…"
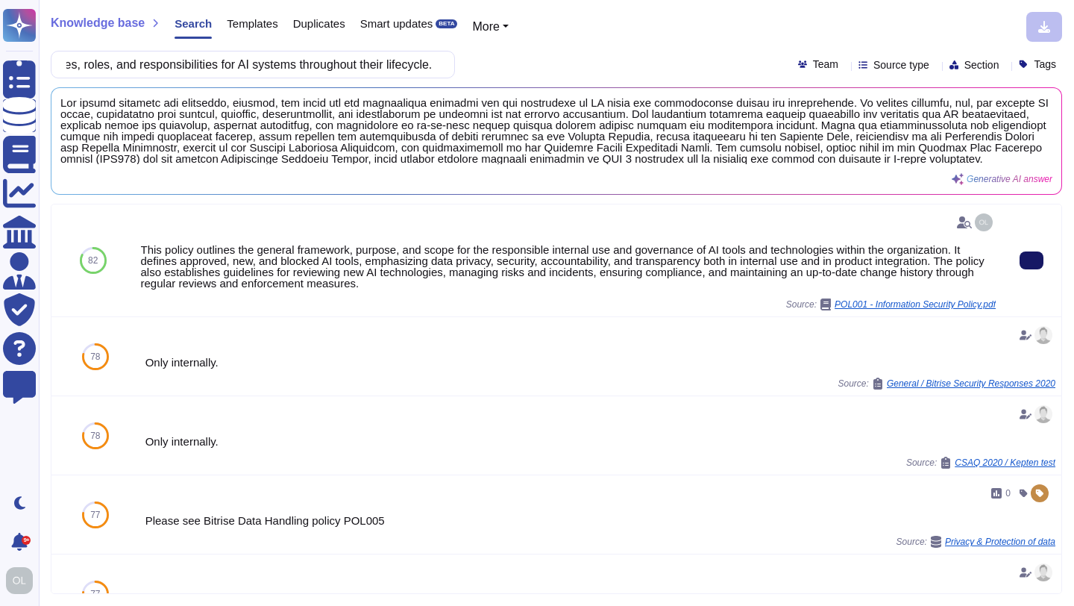
scroll to position [0, 0]
click at [1037, 269] on button at bounding box center [1032, 260] width 24 height 18
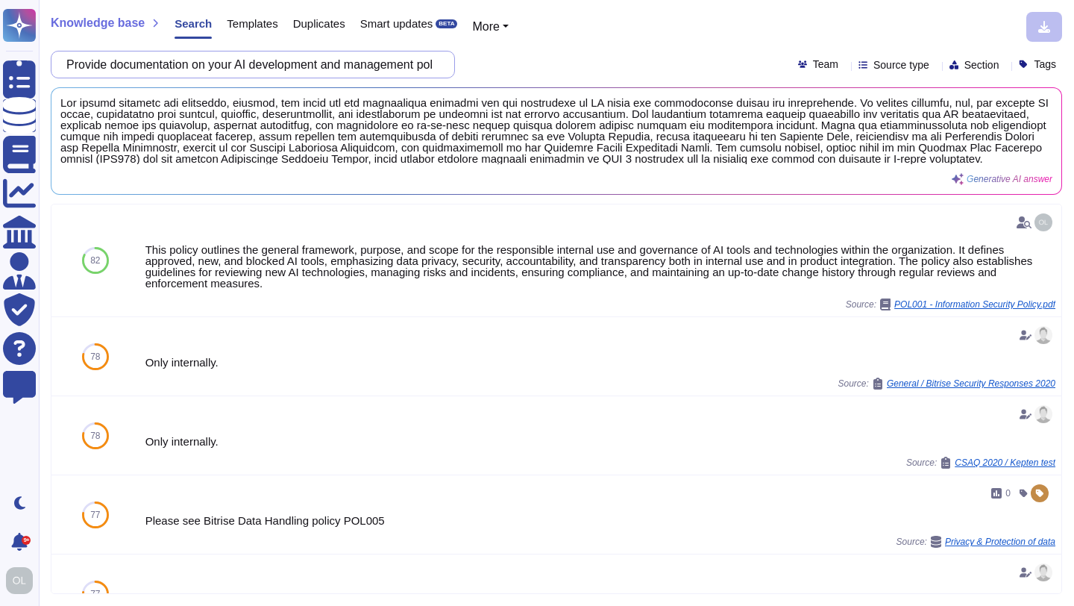
scroll to position [0, 599]
drag, startPoint x: 77, startPoint y: 64, endPoint x: 661, endPoint y: 71, distance: 584.0
click at [661, 71] on div "Provide documentation on your AI development and management policy, including t…" at bounding box center [556, 65] width 1011 height 28
paste input "Describe your processes for identifying, assessing, and mitigating risks associ…"
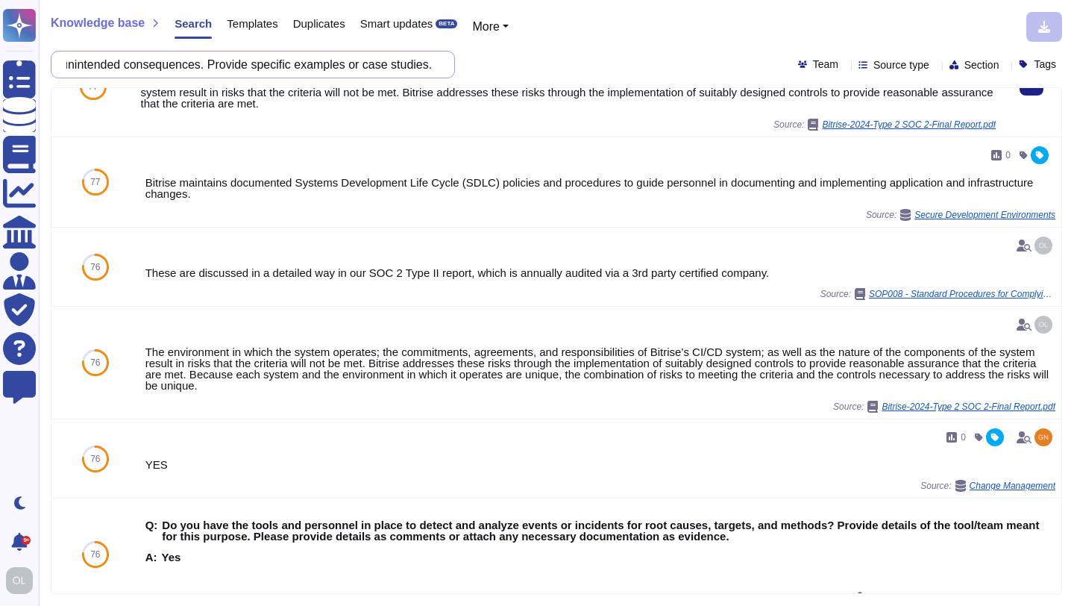
scroll to position [0, 0]
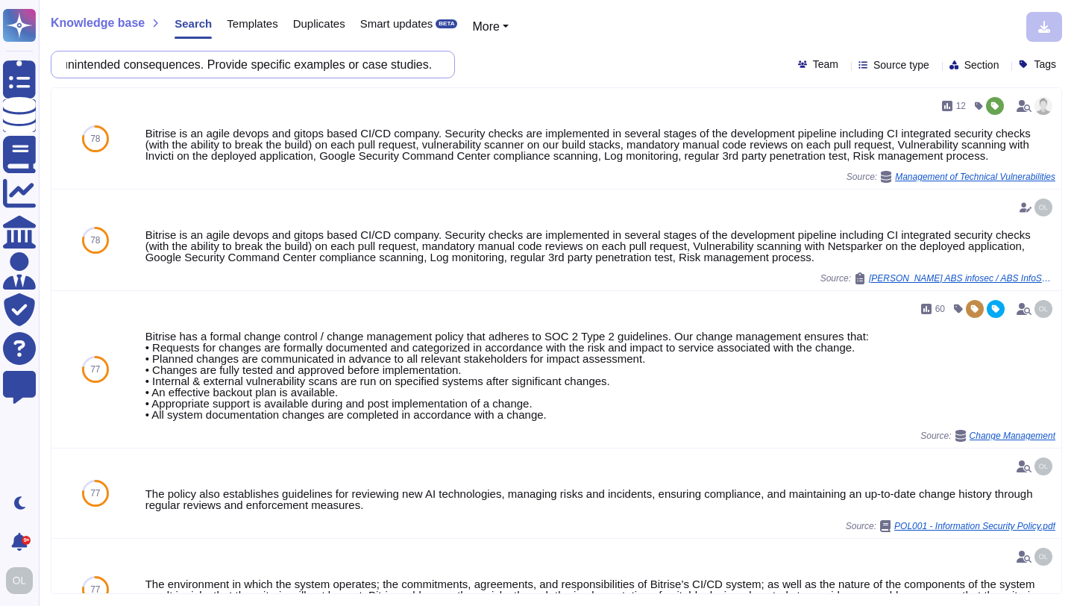
type input "Describe your processes for identifying, assessing, and mitigating risks associ…"
